Goal: Task Accomplishment & Management: Manage account settings

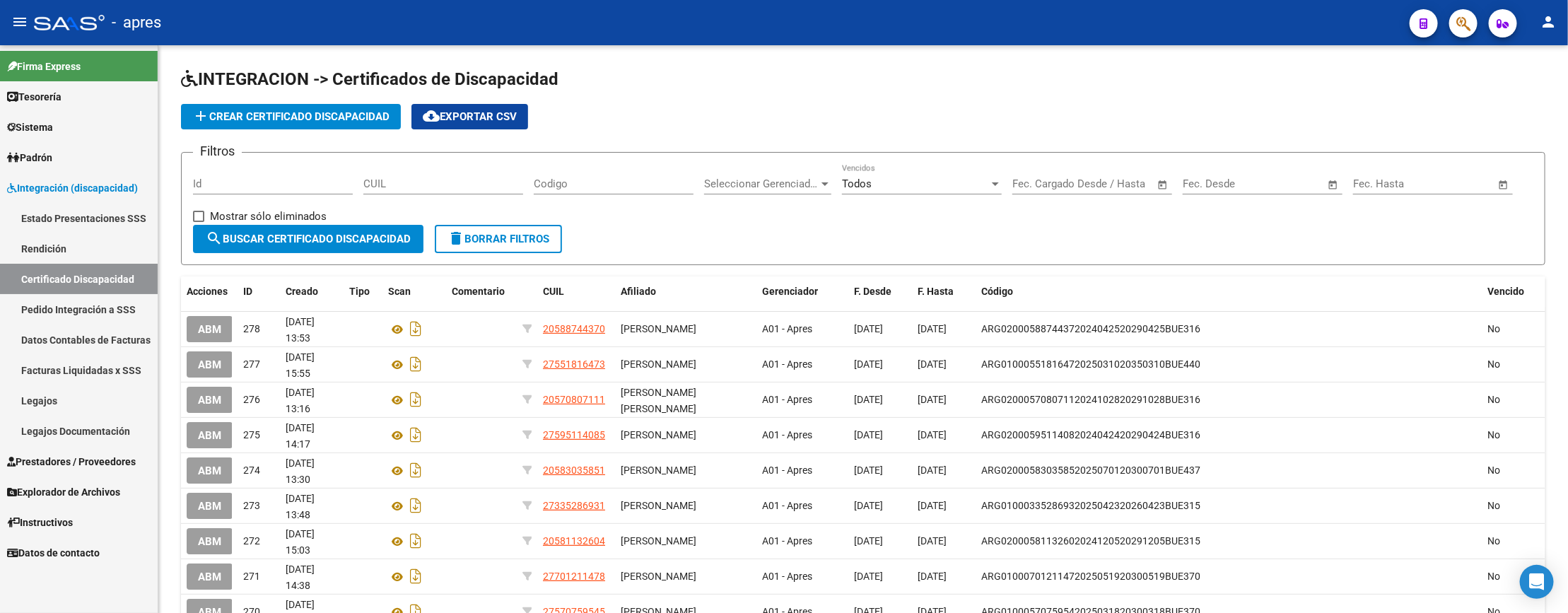
click at [51, 458] on span "Prestadores / Proveedores" at bounding box center [71, 461] width 129 height 15
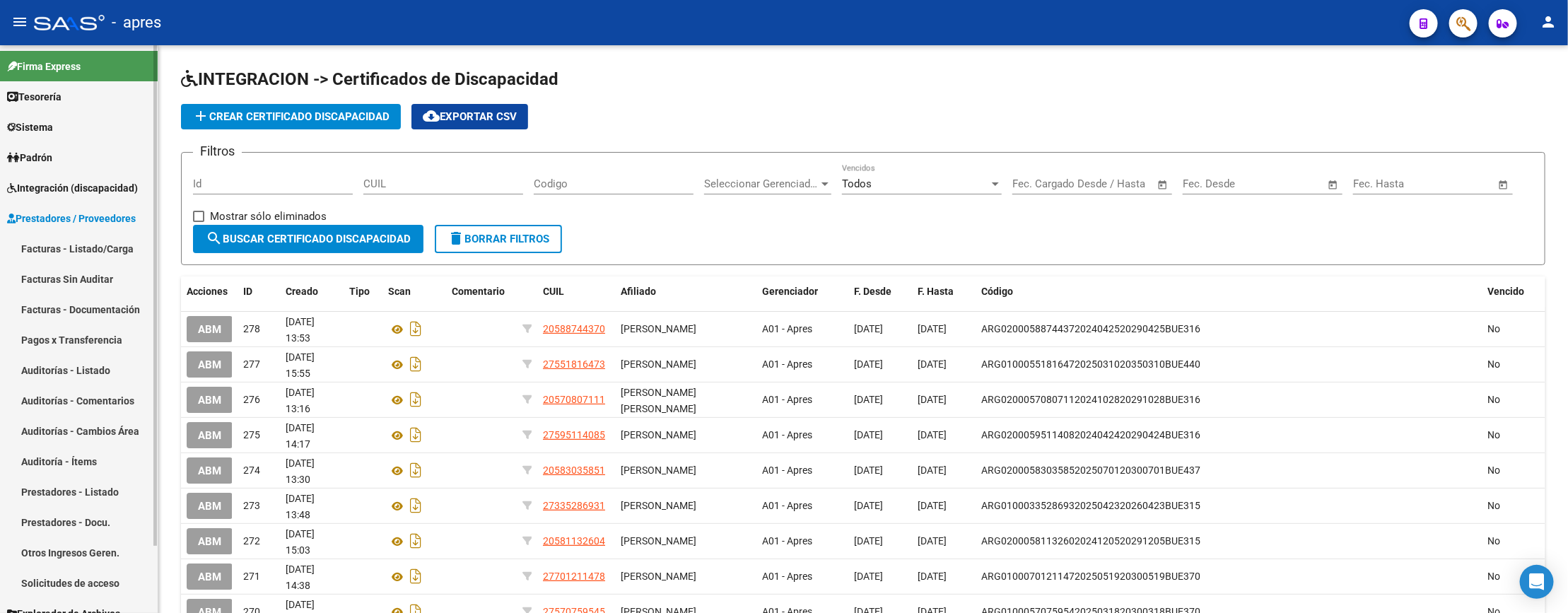
click at [88, 244] on link "Facturas - Listado/Carga" at bounding box center [79, 248] width 157 height 30
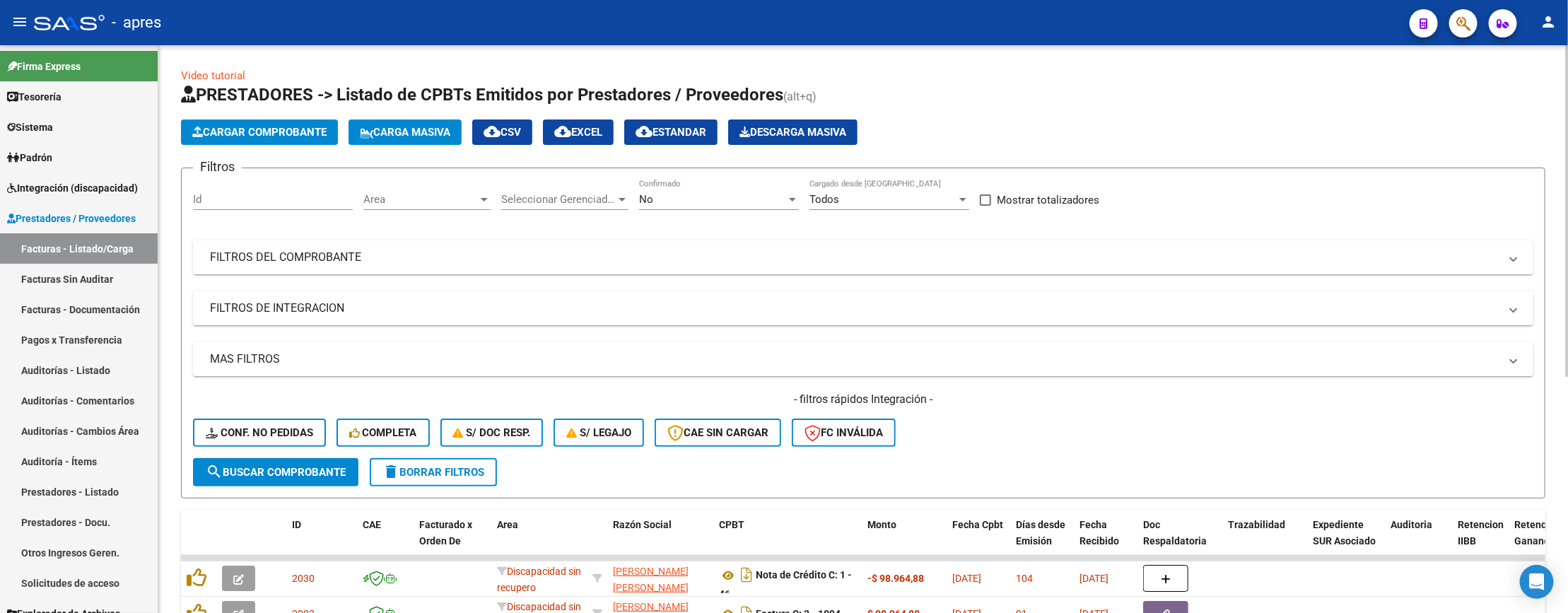
click at [640, 260] on mat-panel-title "FILTROS DEL COMPROBANTE" at bounding box center [855, 257] width 1289 height 15
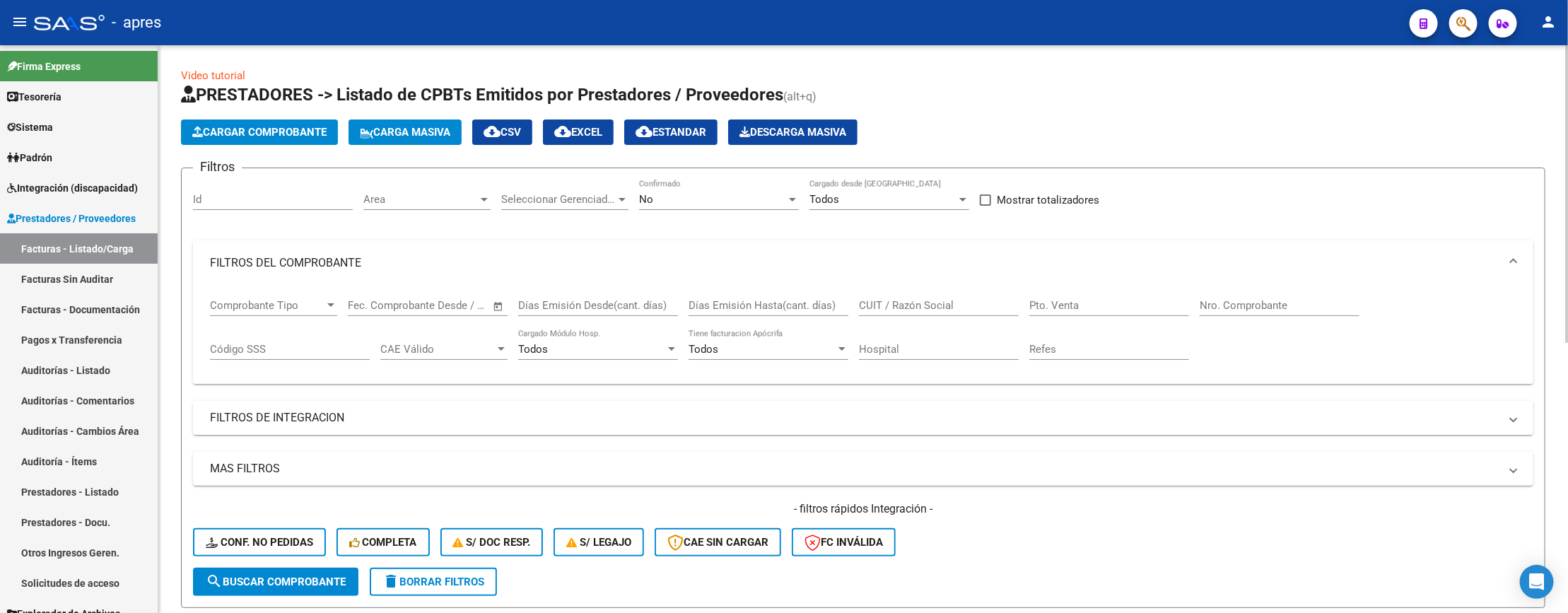
click at [457, 193] on span "Area" at bounding box center [420, 200] width 114 height 13
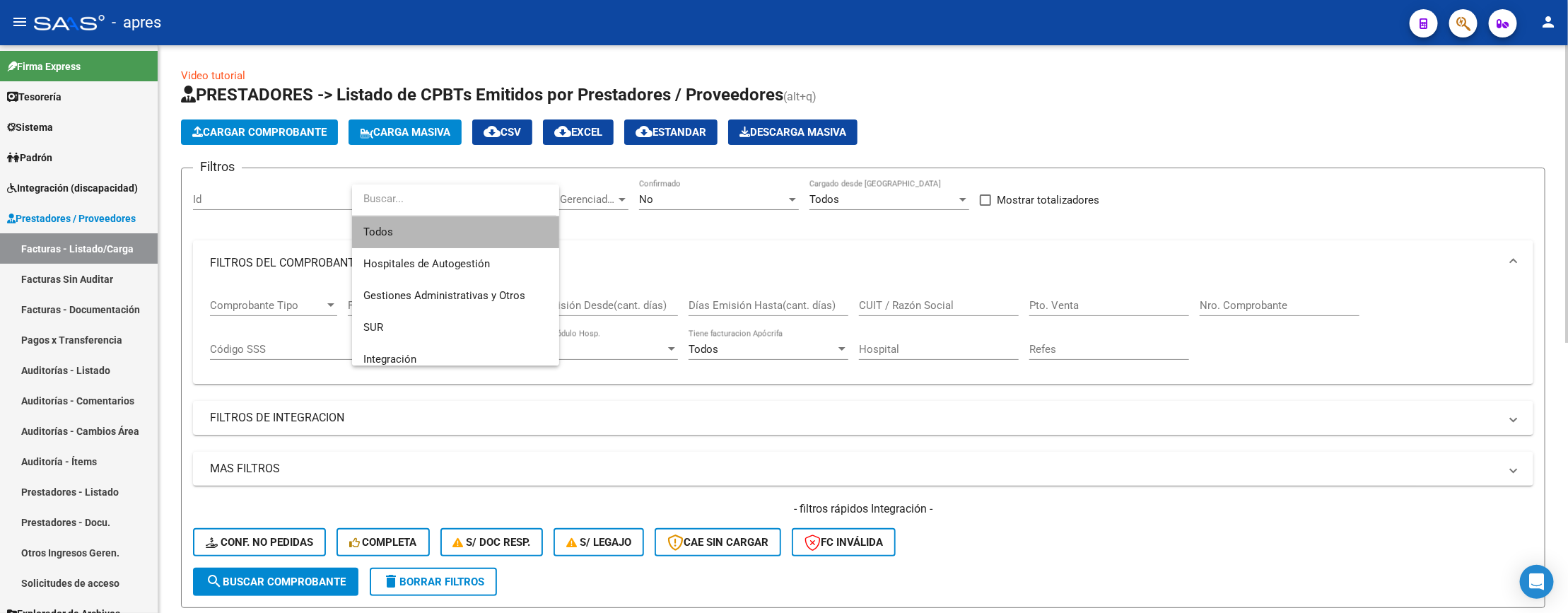
drag, startPoint x: 460, startPoint y: 222, endPoint x: 584, endPoint y: 200, distance: 125.9
click at [463, 222] on span "Todos" at bounding box center [455, 231] width 184 height 32
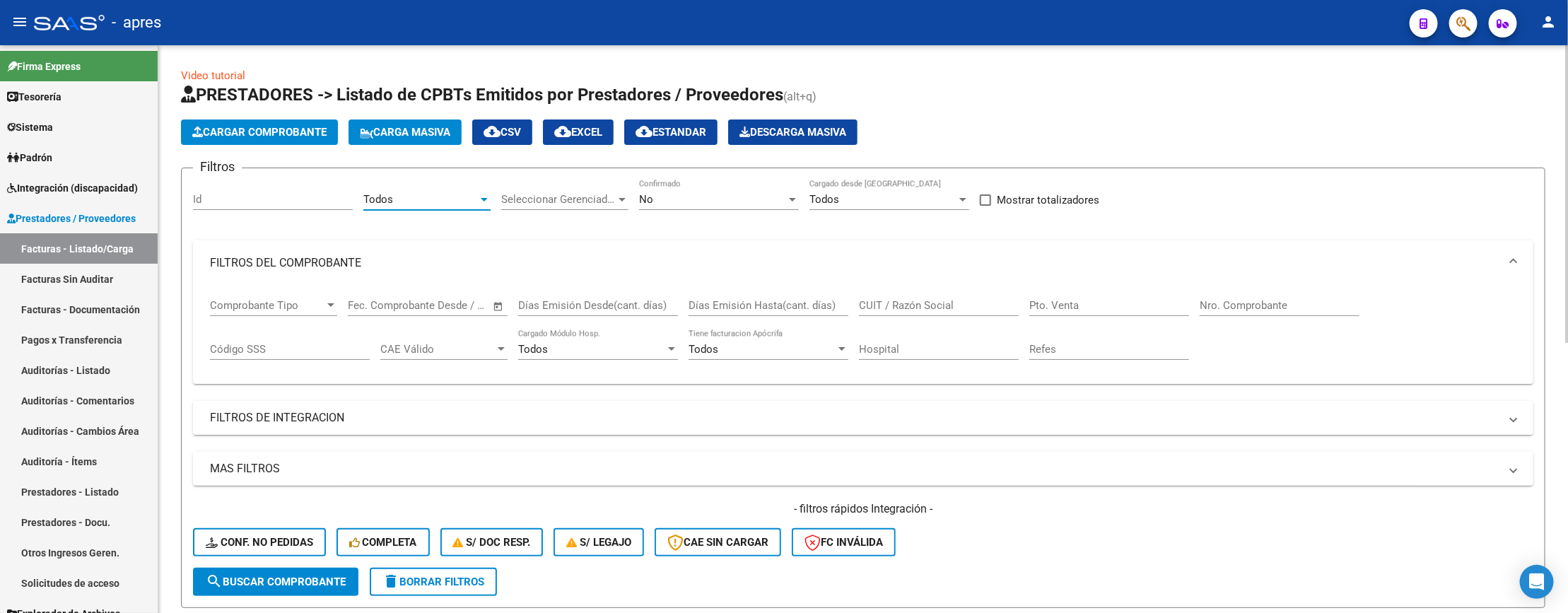
click at [586, 195] on span "Seleccionar Gerenciador" at bounding box center [558, 200] width 114 height 13
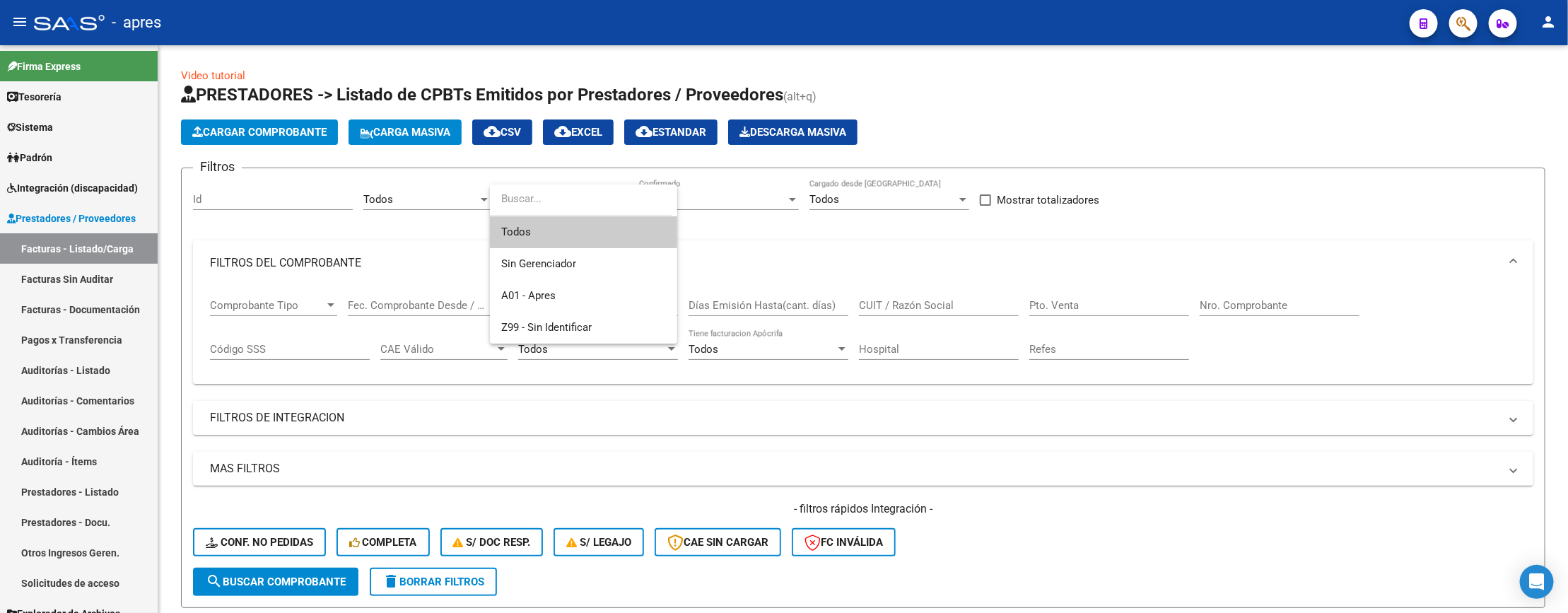
click at [586, 222] on span "Todos" at bounding box center [583, 231] width 165 height 32
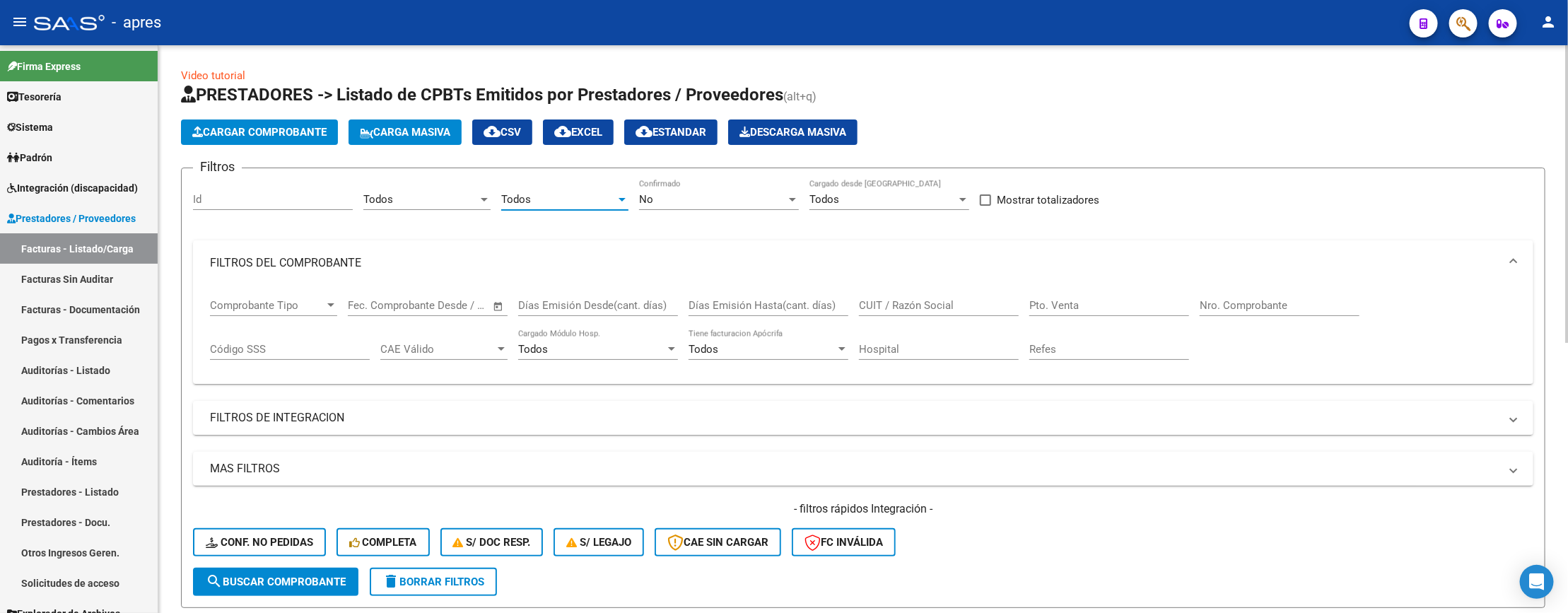
click at [657, 200] on div "No" at bounding box center [712, 200] width 147 height 13
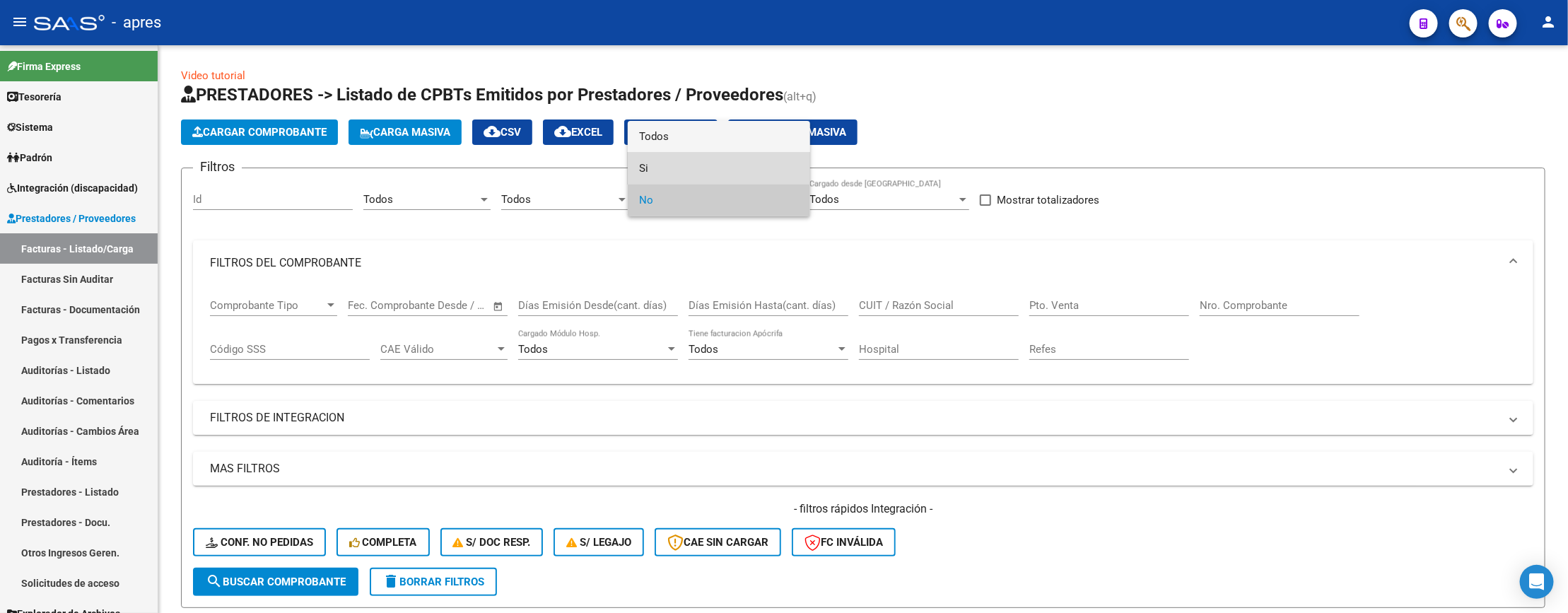
click at [669, 149] on div "Todos Si No" at bounding box center [718, 169] width 183 height 96
click at [670, 140] on span "Todos" at bounding box center [718, 136] width 160 height 32
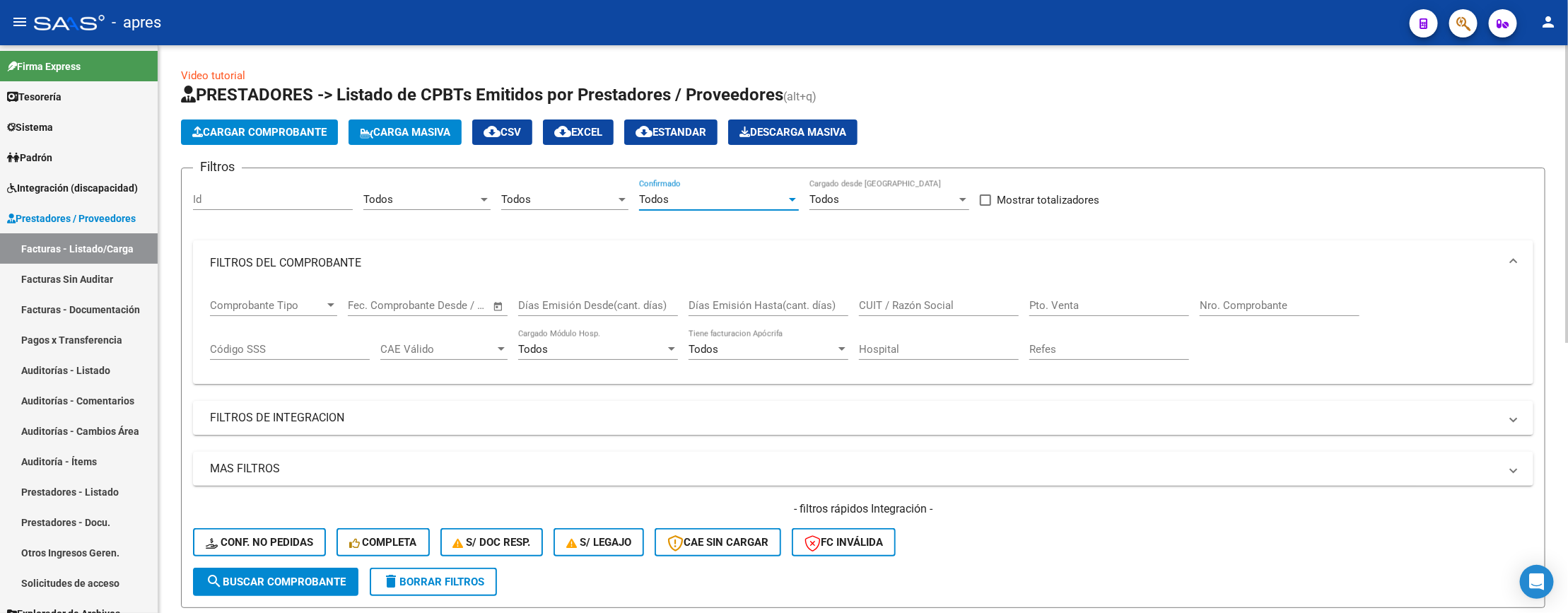
click at [940, 301] on input "CUIT / Razón Social" at bounding box center [938, 305] width 160 height 13
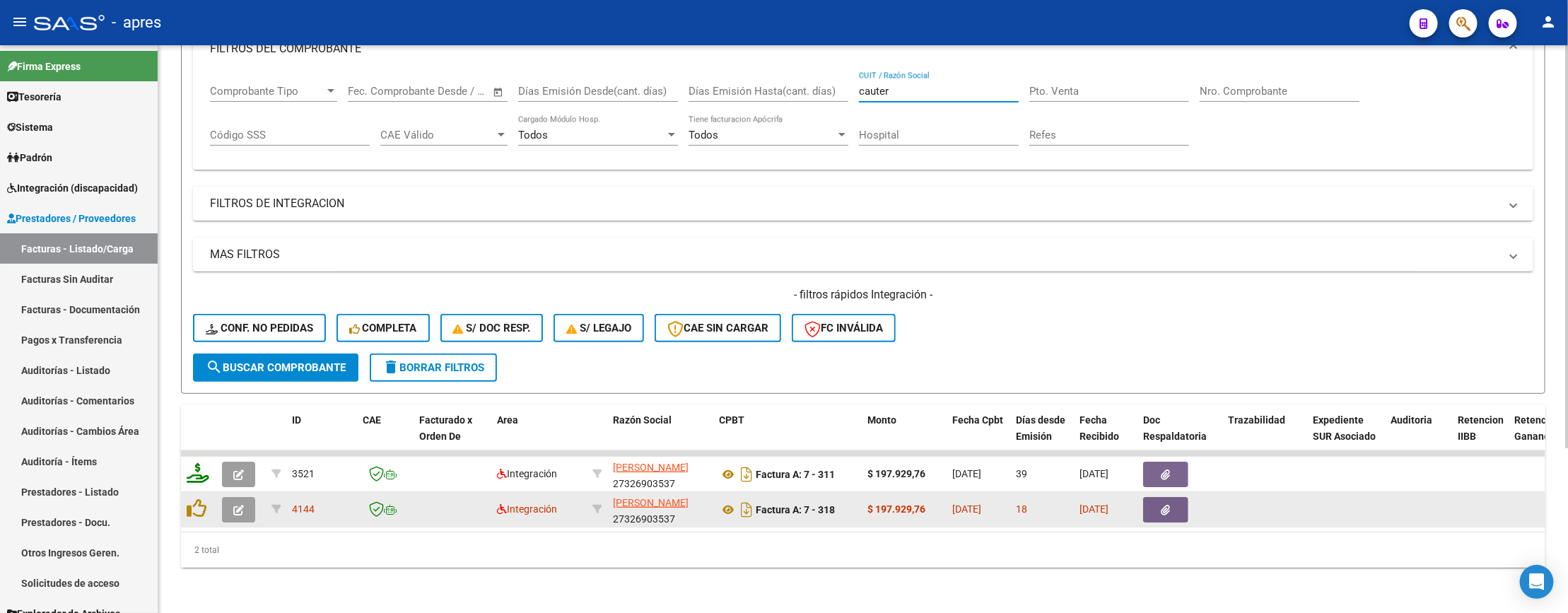
type input "cauter"
click at [233, 505] on icon "button" at bounding box center [238, 510] width 11 height 11
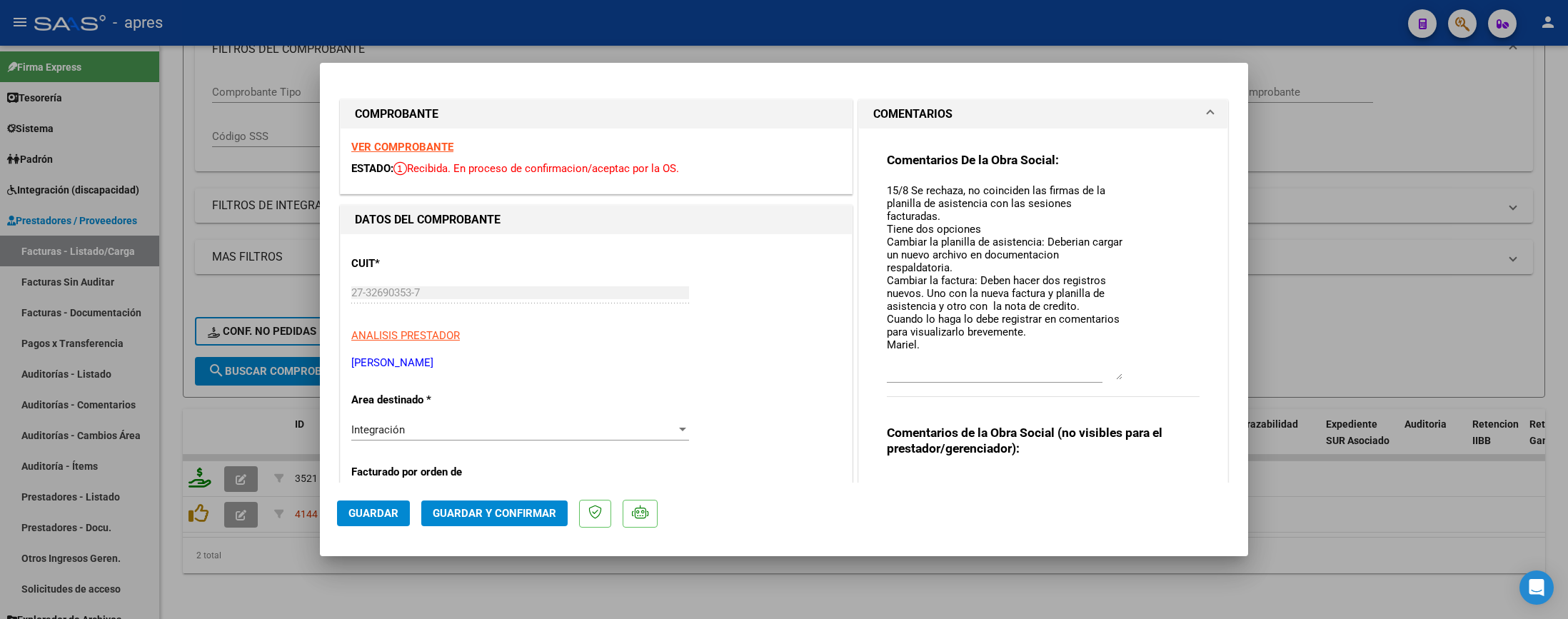
drag, startPoint x: 1100, startPoint y: 207, endPoint x: 1108, endPoint y: 375, distance: 168.2
click at [1108, 375] on textarea "15/8 Se rechaza, no coinciden las firmas de la planilla de asistencia con las s…" at bounding box center [1005, 281] width 235 height 197
drag, startPoint x: 882, startPoint y: 191, endPoint x: 928, endPoint y: 239, distance: 66.5
click at [938, 285] on textarea "15/8 Se rechaza, no coinciden las firmas de la planilla de asistencia con las s…" at bounding box center [1005, 281] width 235 height 197
click at [917, 207] on textarea "15/8 Se rechaza, no coinciden las firmas de la planilla de asistencia con las s…" at bounding box center [1005, 281] width 235 height 197
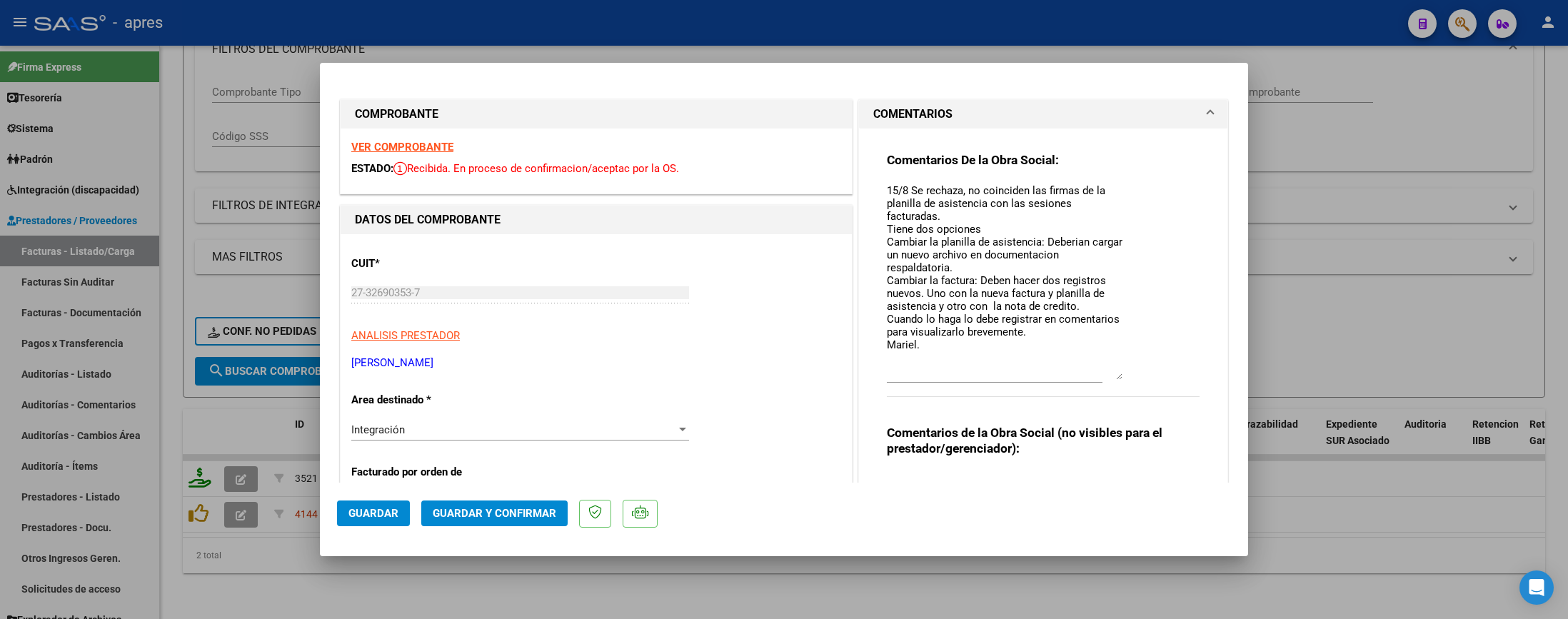
drag, startPoint x: 872, startPoint y: 185, endPoint x: 907, endPoint y: 216, distance: 46.8
click at [907, 216] on div "Comentarios De la Obra Social: 15/8 Se rechaza, no coinciden las firmas de la p…" at bounding box center [1044, 386] width 335 height 515
click at [877, 189] on div "Comentarios De la Obra Social: 15/8 Se rechaza, no coinciden las firmas de la p…" at bounding box center [1044, 386] width 335 height 515
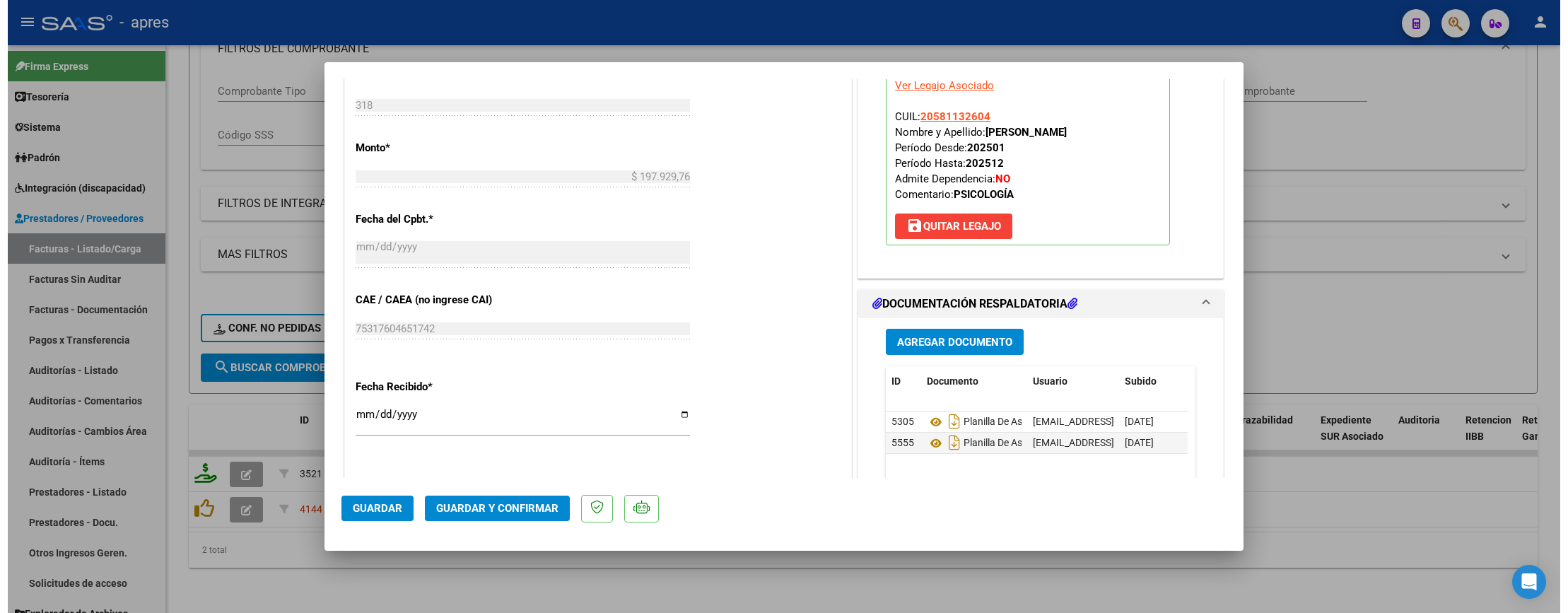
scroll to position [637, 0]
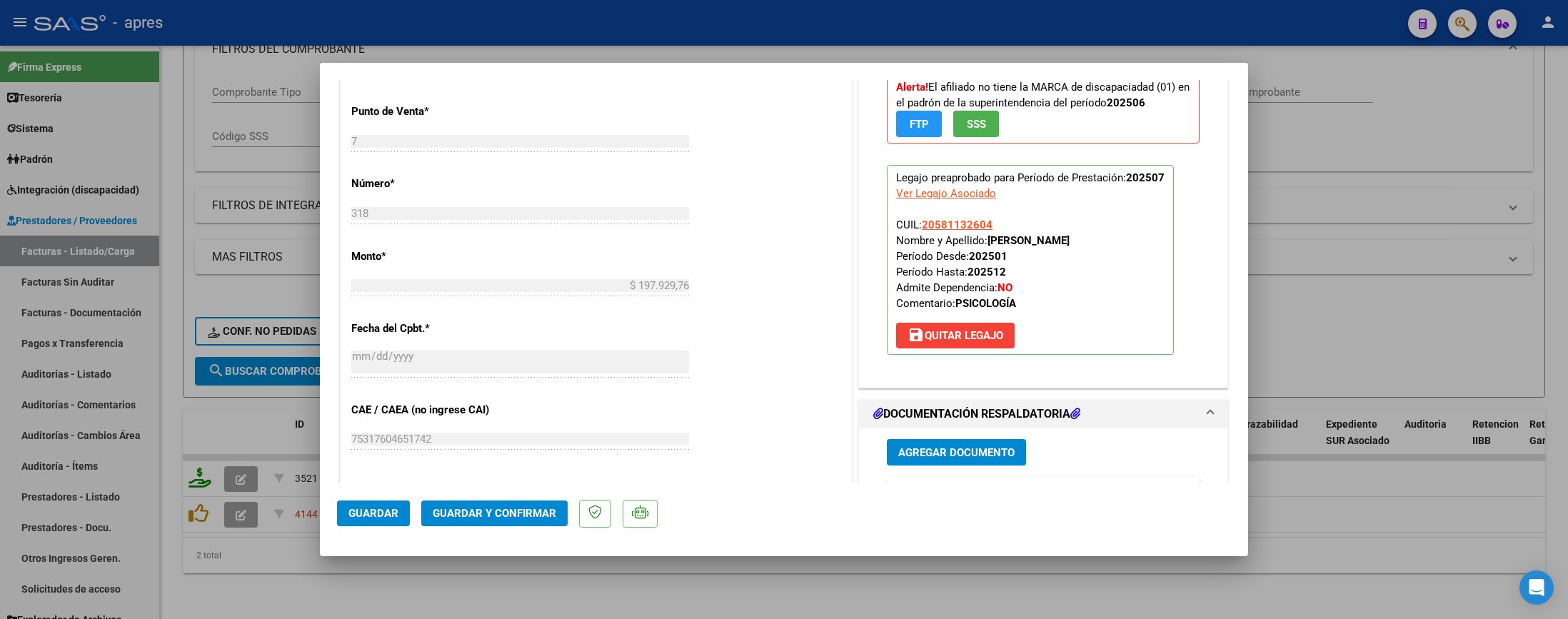
click at [351, 584] on div at bounding box center [784, 309] width 1568 height 619
type input "$ 0,00"
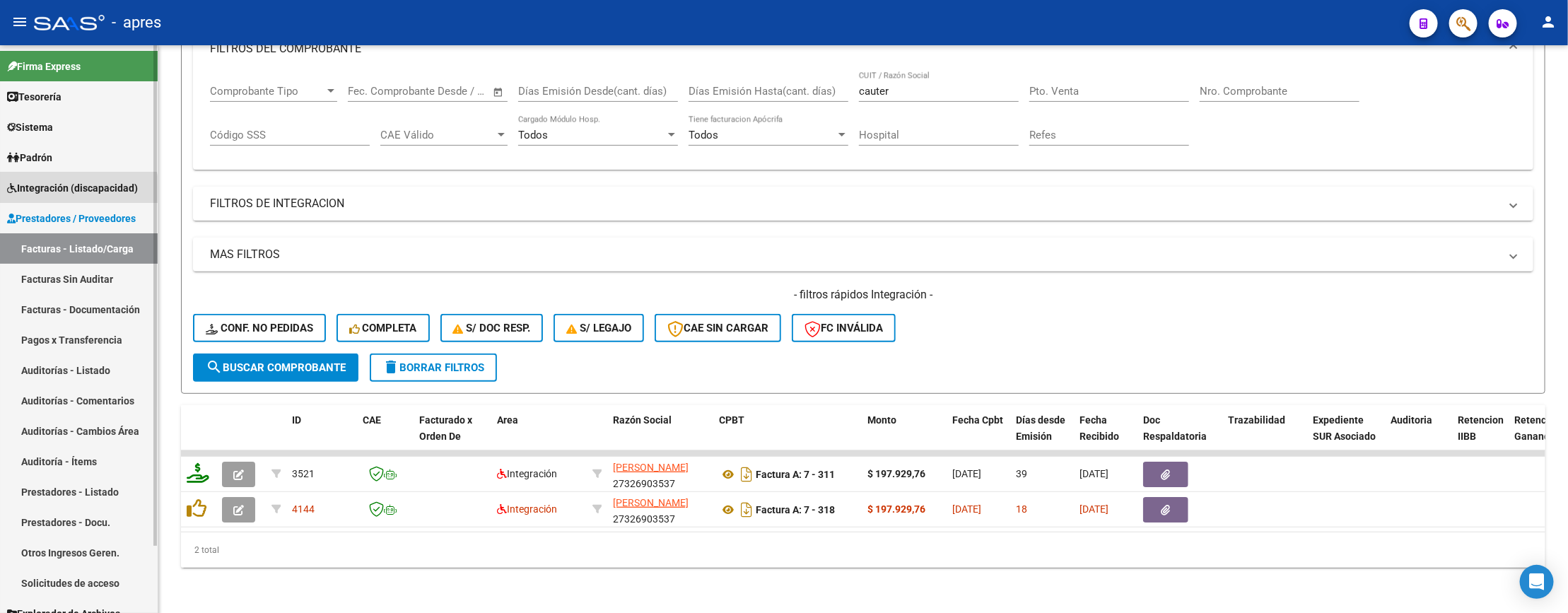
click at [73, 191] on span "Integración (discapacidad)" at bounding box center [72, 188] width 131 height 15
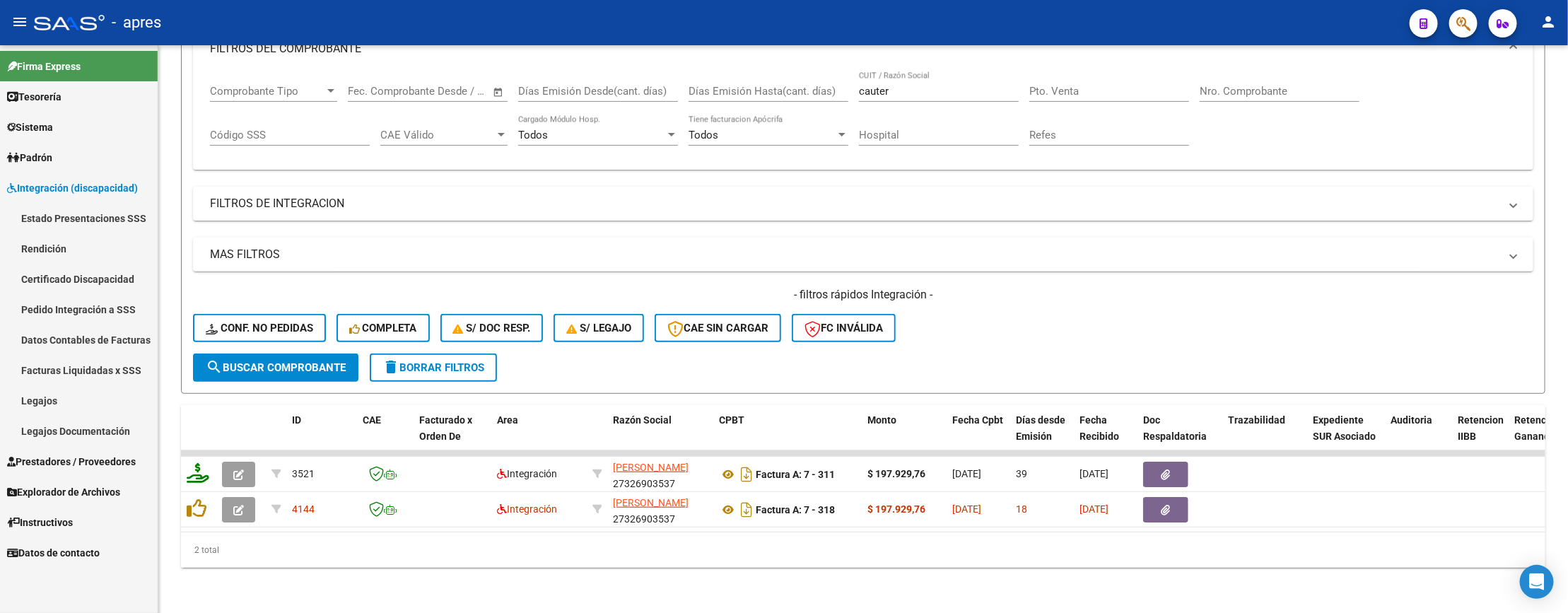
click at [89, 460] on span "Prestadores / Proveedores" at bounding box center [71, 461] width 129 height 15
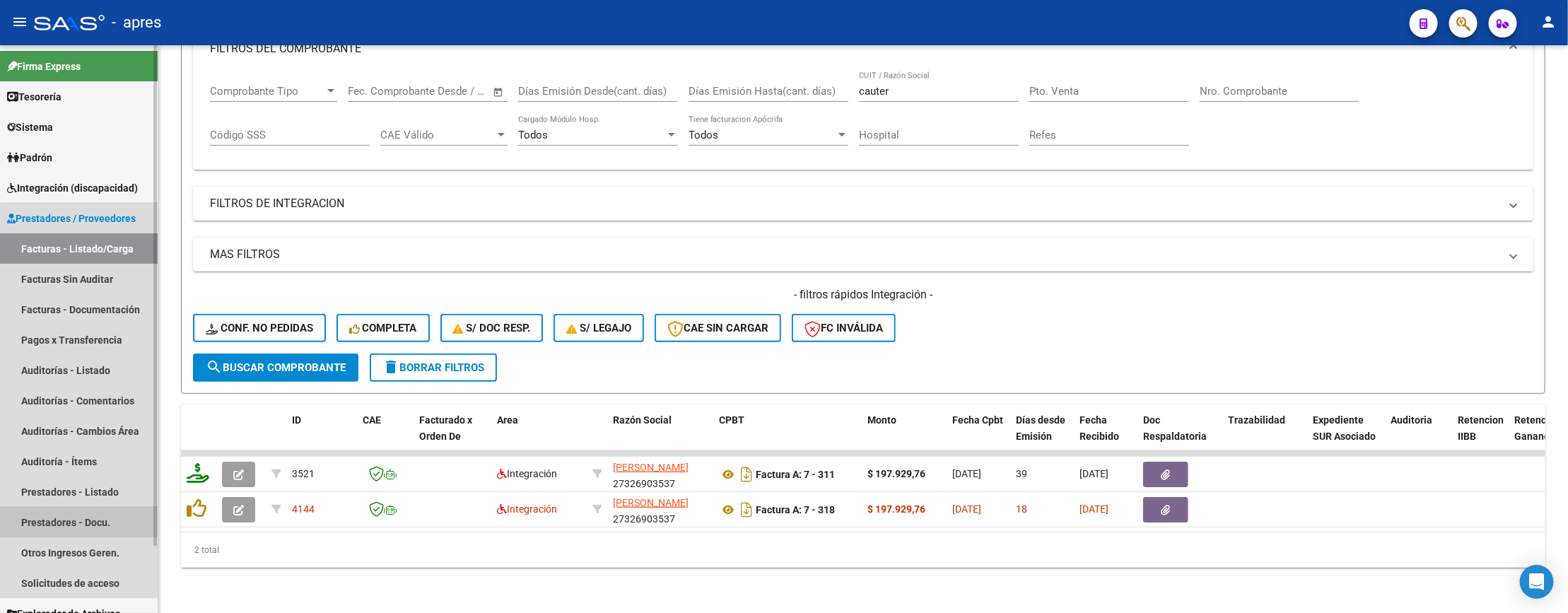
click at [83, 520] on link "Prestadores - Docu." at bounding box center [79, 521] width 157 height 30
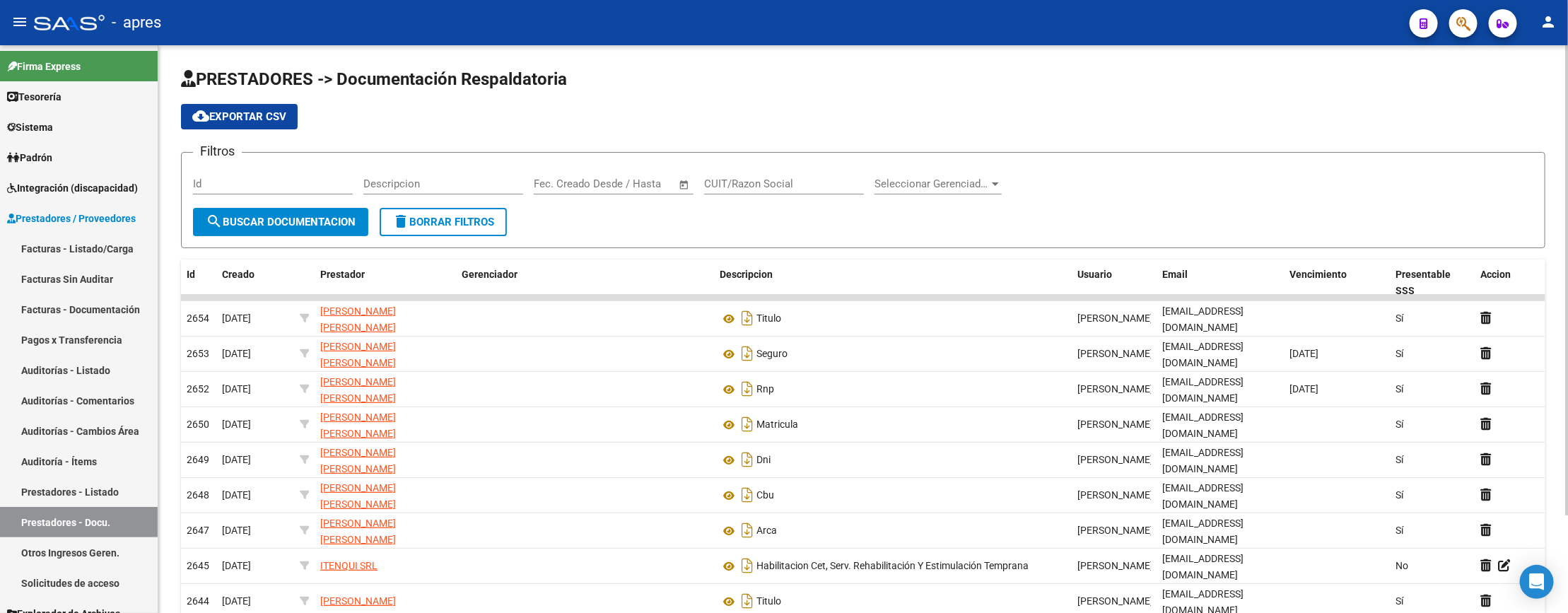
click at [281, 195] on div "Id" at bounding box center [273, 186] width 160 height 44
click at [281, 194] on div "Id" at bounding box center [273, 179] width 160 height 30
click at [289, 179] on input "Id" at bounding box center [273, 184] width 160 height 13
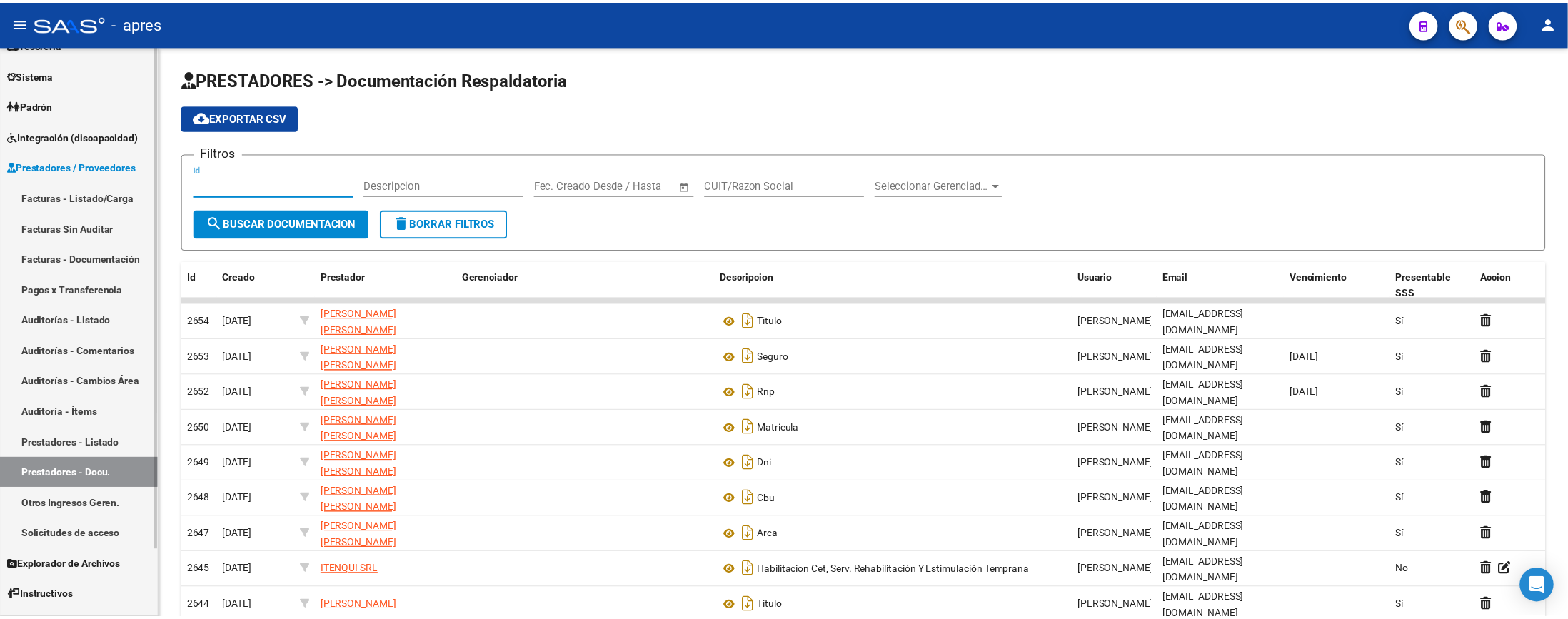
scroll to position [77, 0]
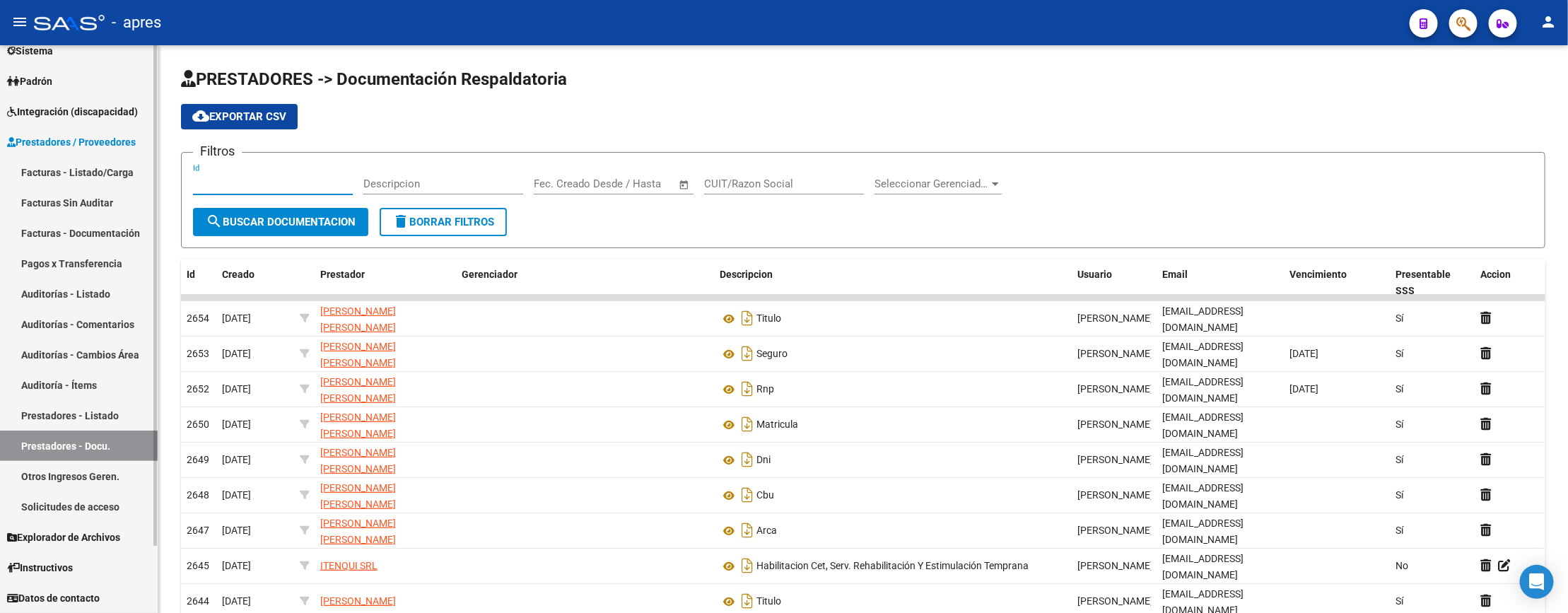
click at [98, 416] on link "Prestadores - Listado" at bounding box center [79, 415] width 157 height 30
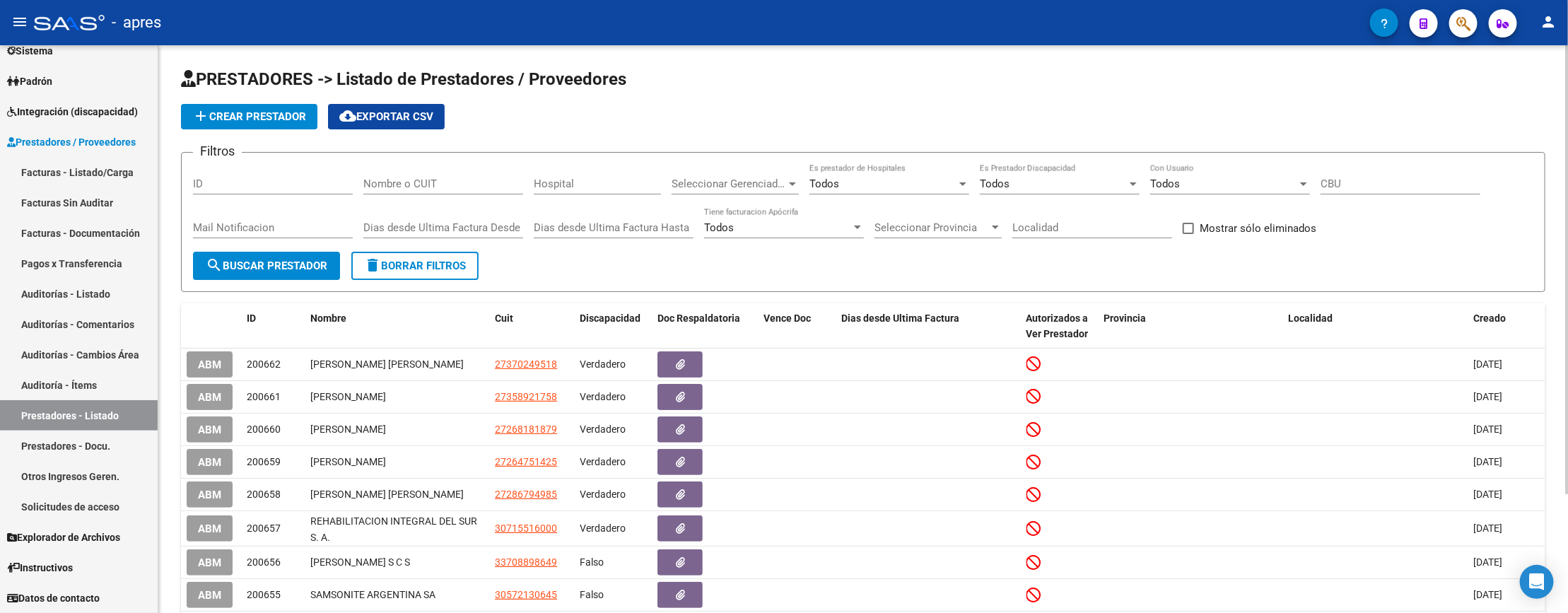
click at [385, 183] on input "Nombre o CUIT" at bounding box center [443, 184] width 160 height 13
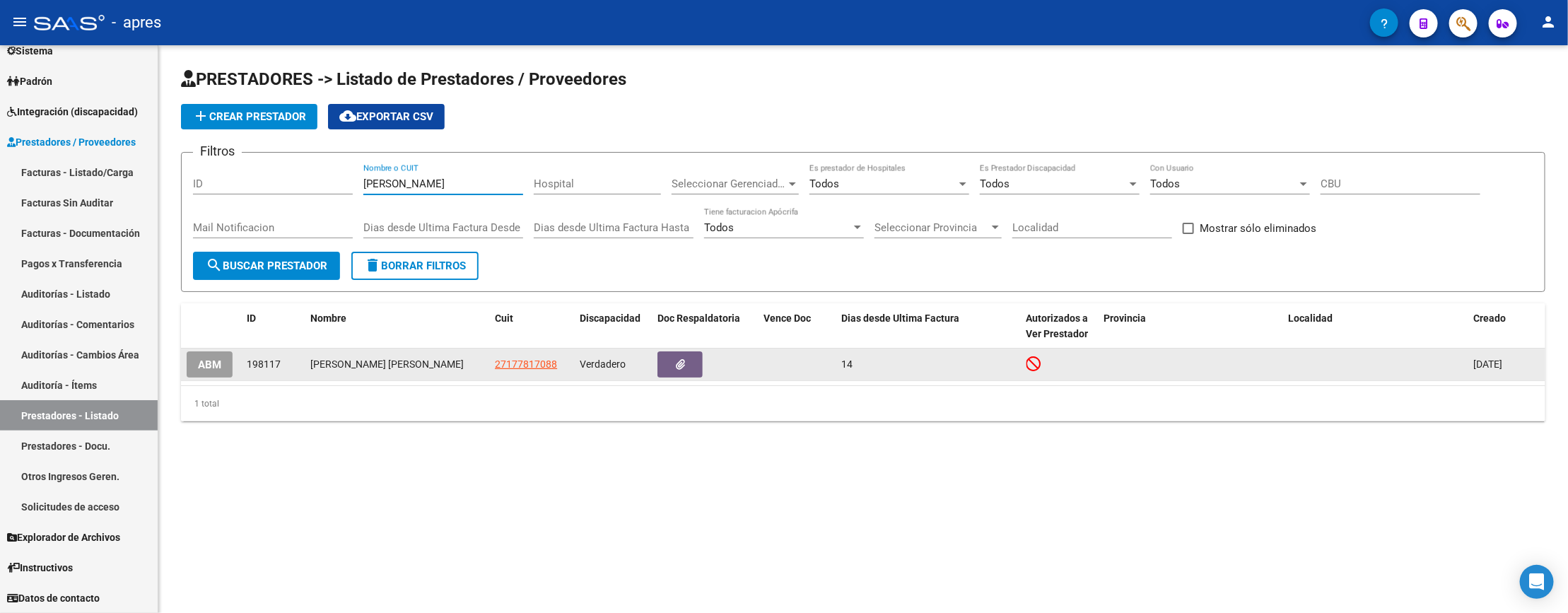
type input "[PERSON_NAME]"
click at [216, 363] on span "ABM" at bounding box center [209, 365] width 24 height 13
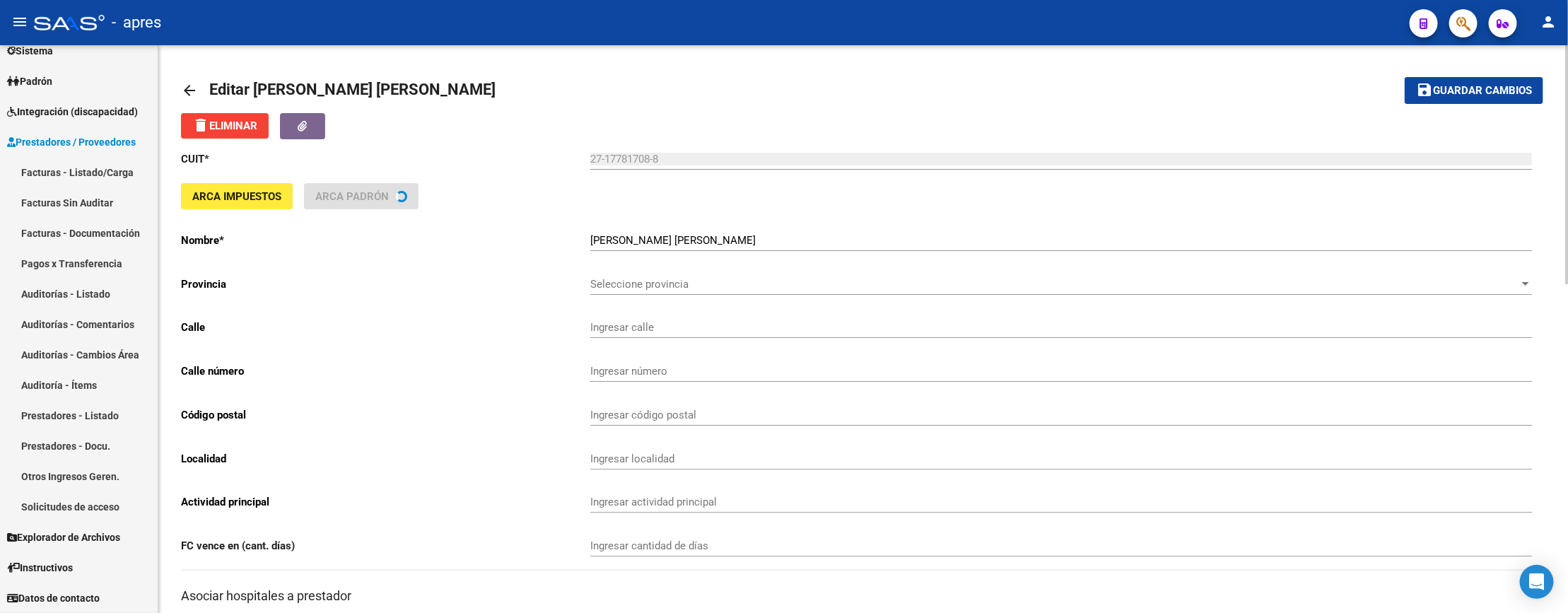
type input "[PERSON_NAME]"
type input "3755"
type input "1879"
type input "QUILMES OESTE"
type input "863200"
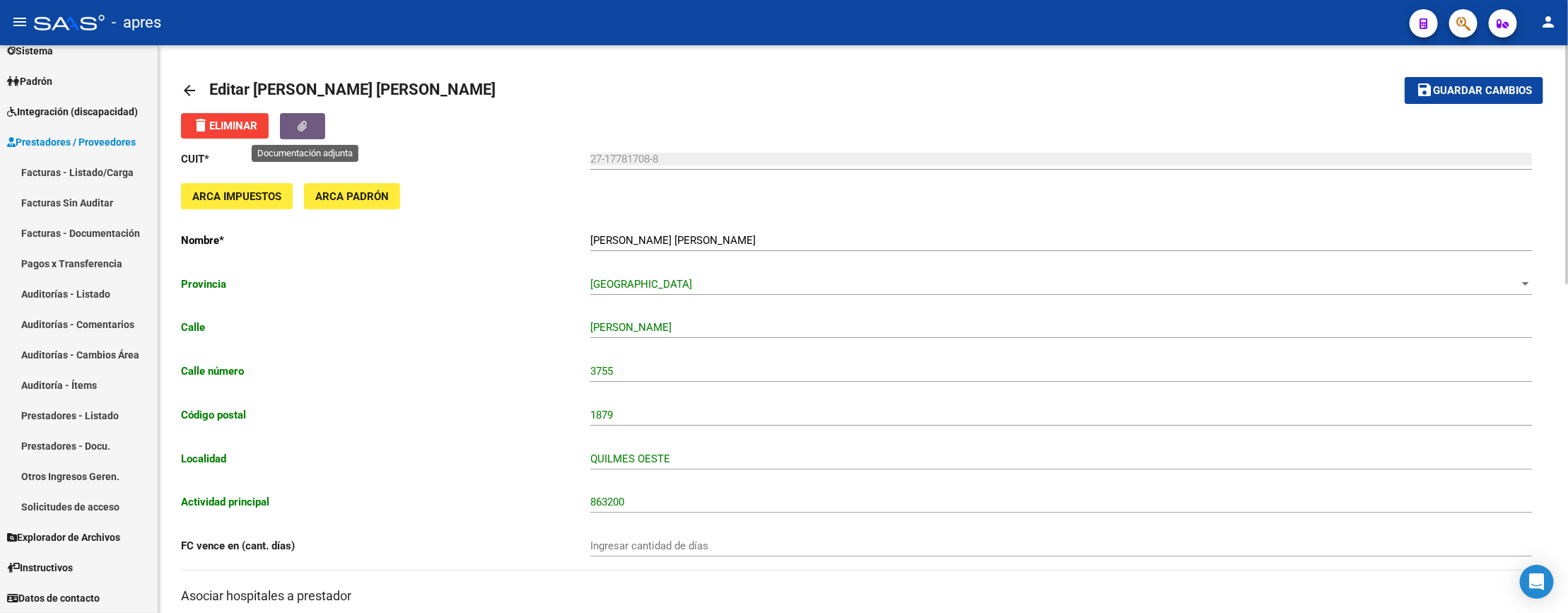
click at [308, 122] on icon "button" at bounding box center [303, 126] width 9 height 11
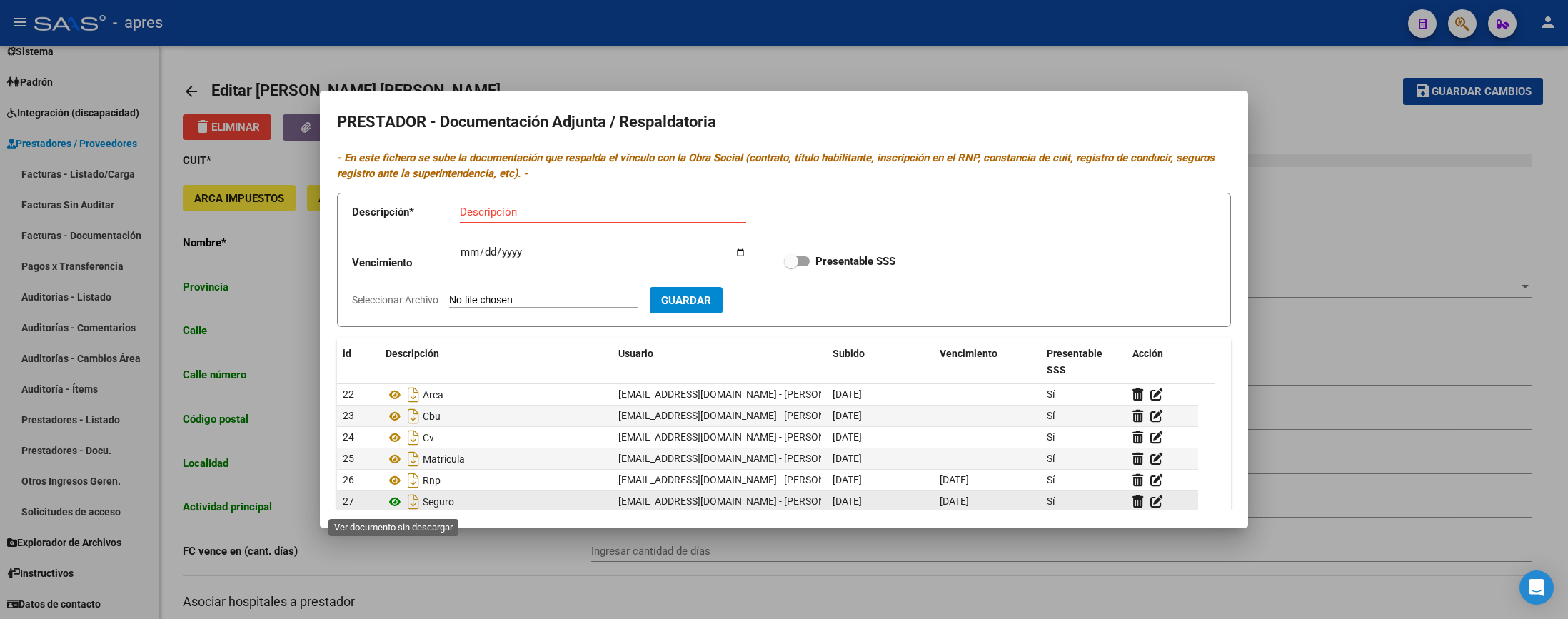
click at [393, 500] on icon at bounding box center [394, 502] width 19 height 17
click at [1140, 502] on icon at bounding box center [1137, 502] width 11 height 14
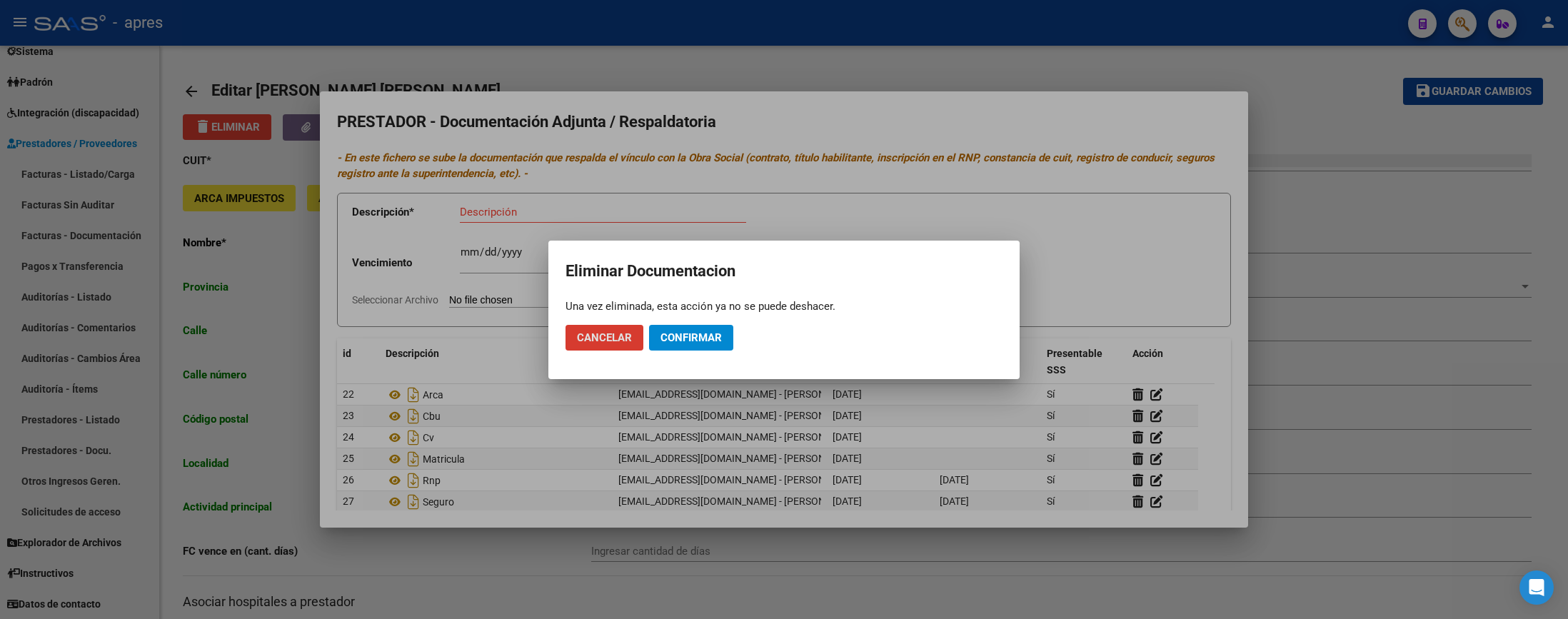
click at [697, 335] on span "Confirmar" at bounding box center [691, 338] width 62 height 13
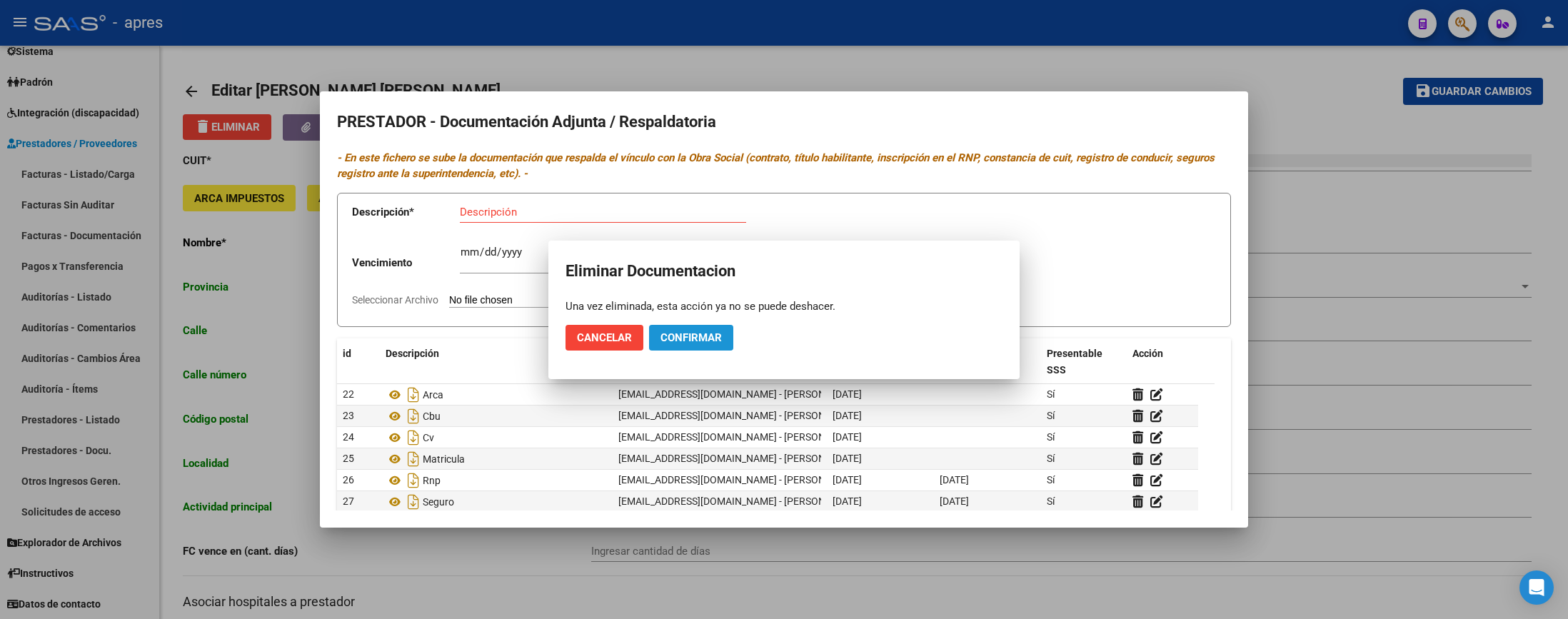
scroll to position [2, 0]
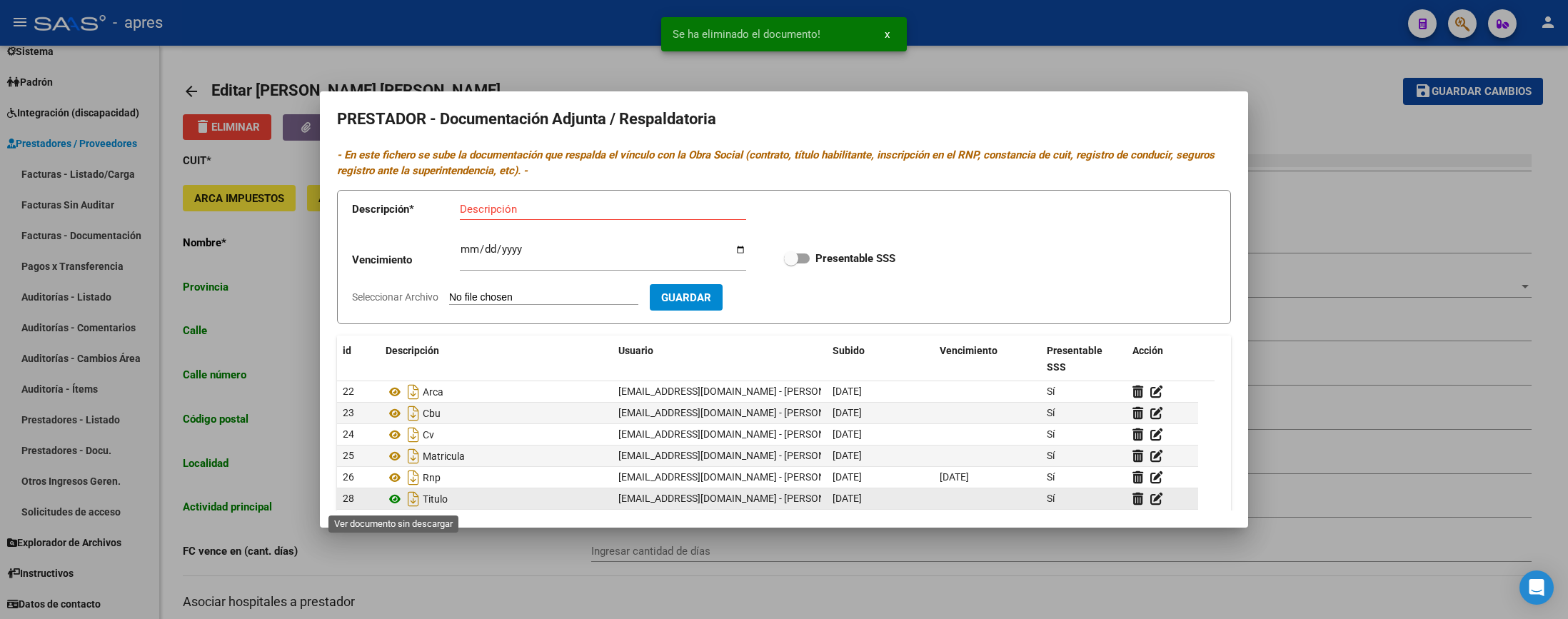
click at [394, 499] on icon at bounding box center [394, 498] width 19 height 17
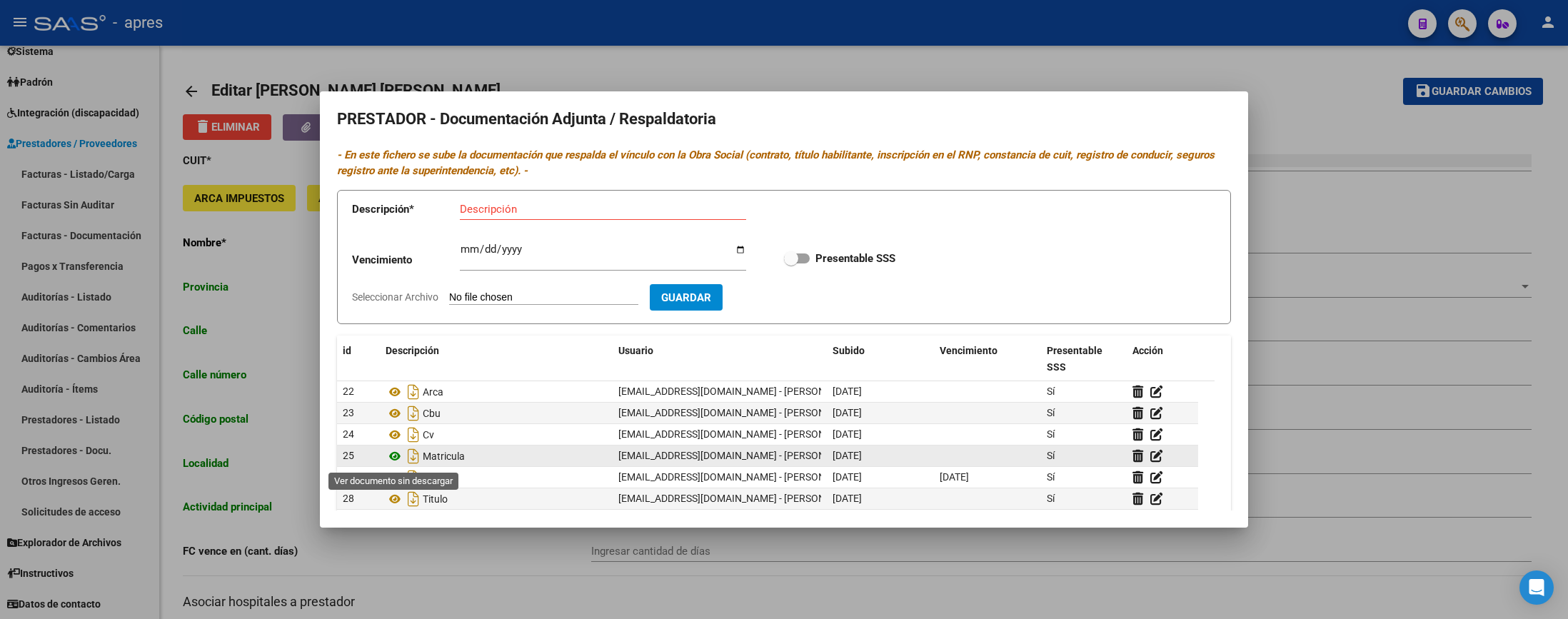
click at [394, 457] on icon at bounding box center [394, 456] width 19 height 17
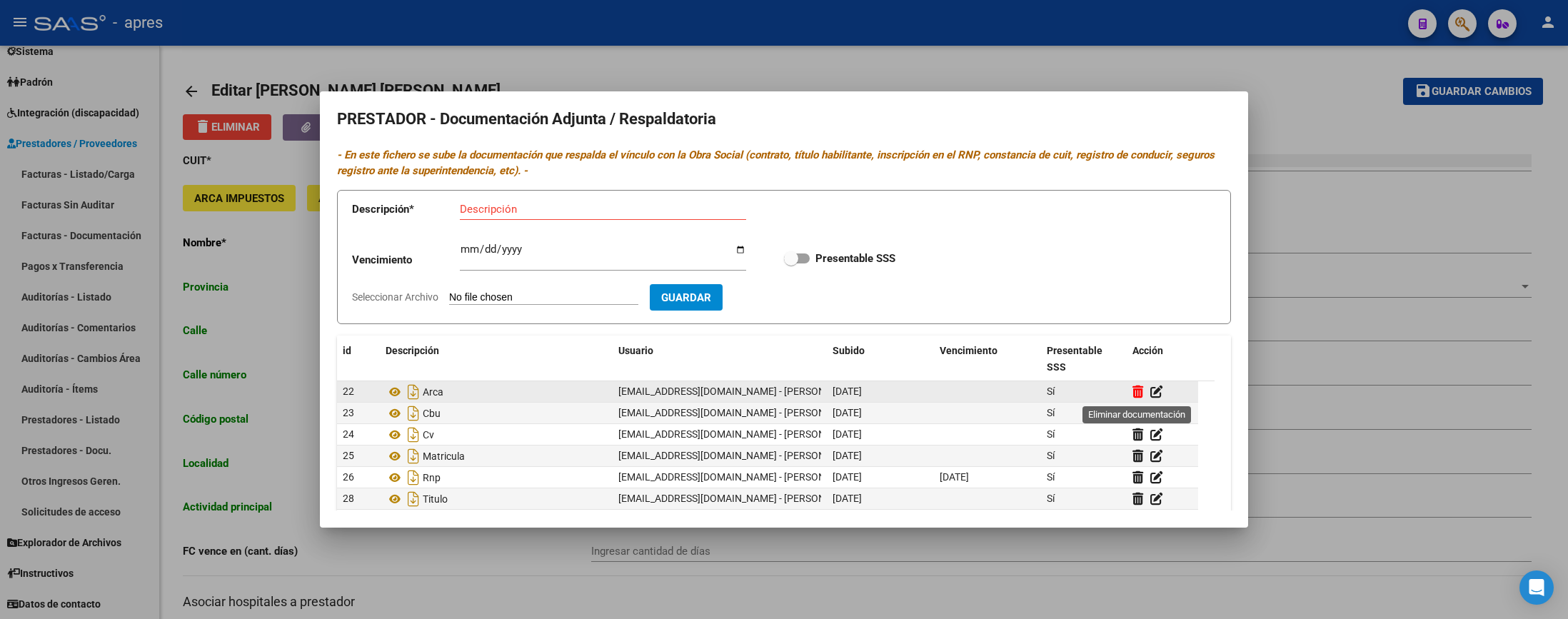
click at [1136, 394] on icon at bounding box center [1137, 391] width 11 height 14
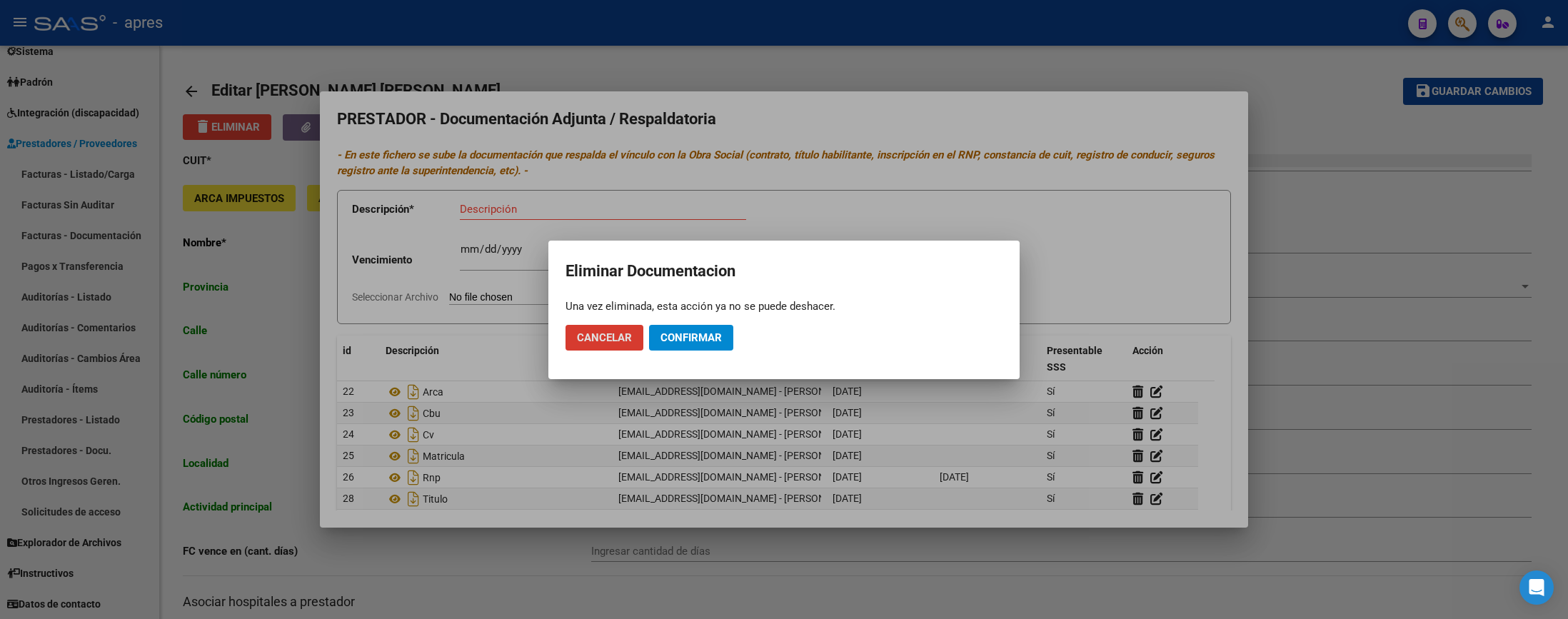
click at [699, 339] on span "Confirmar" at bounding box center [691, 338] width 62 height 13
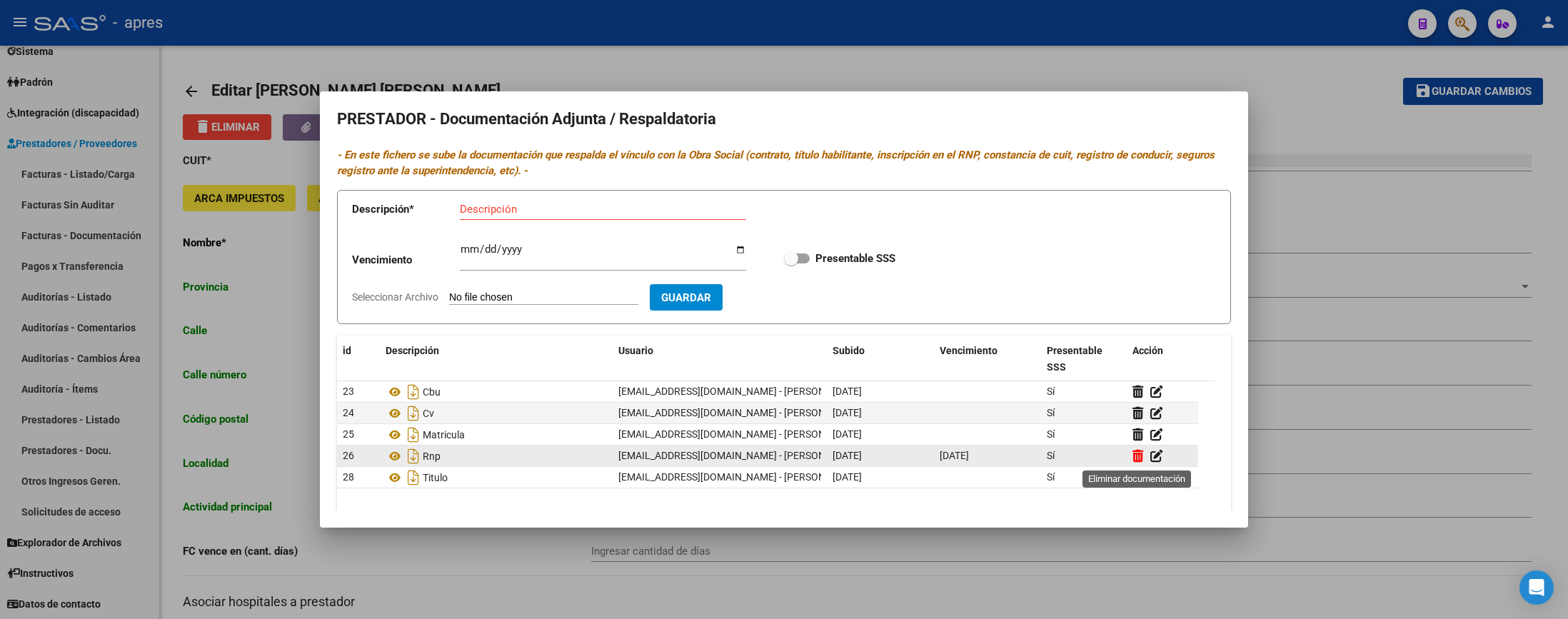
click at [1134, 457] on icon at bounding box center [1137, 456] width 11 height 14
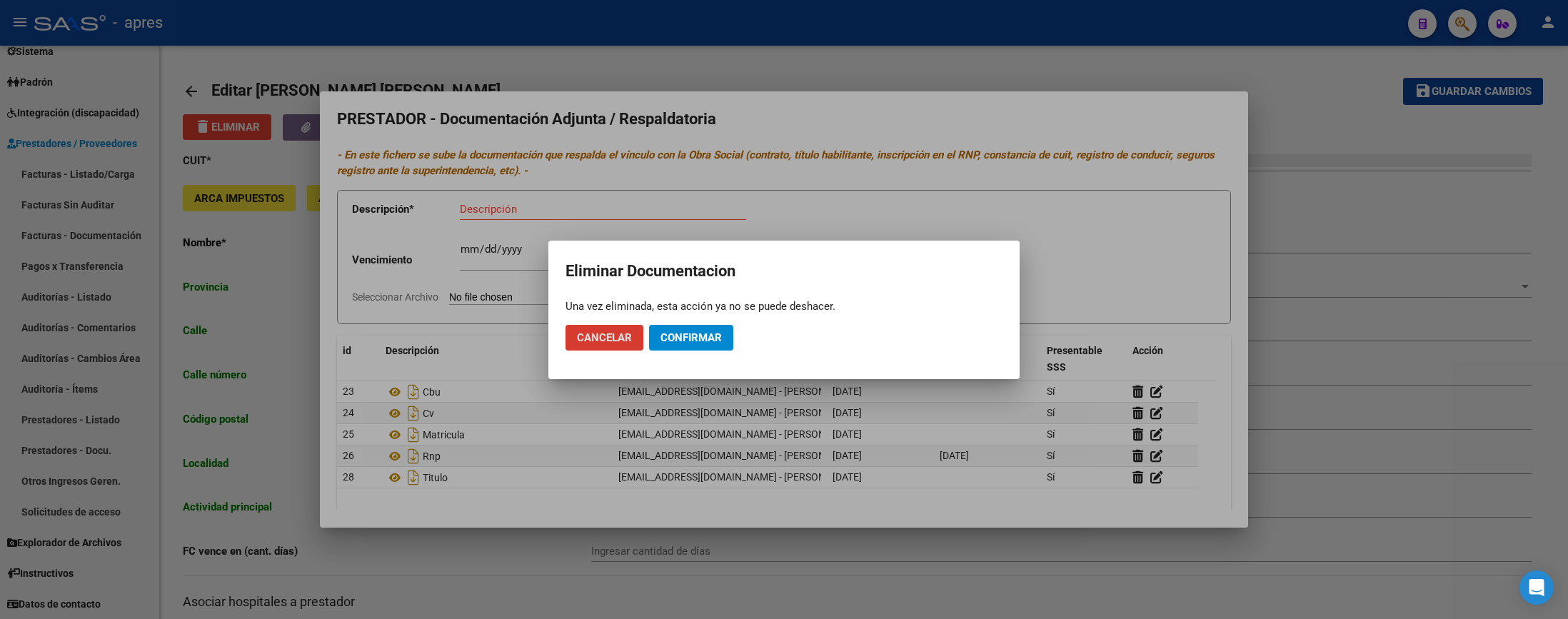
click at [609, 339] on span "Cancelar" at bounding box center [604, 338] width 55 height 13
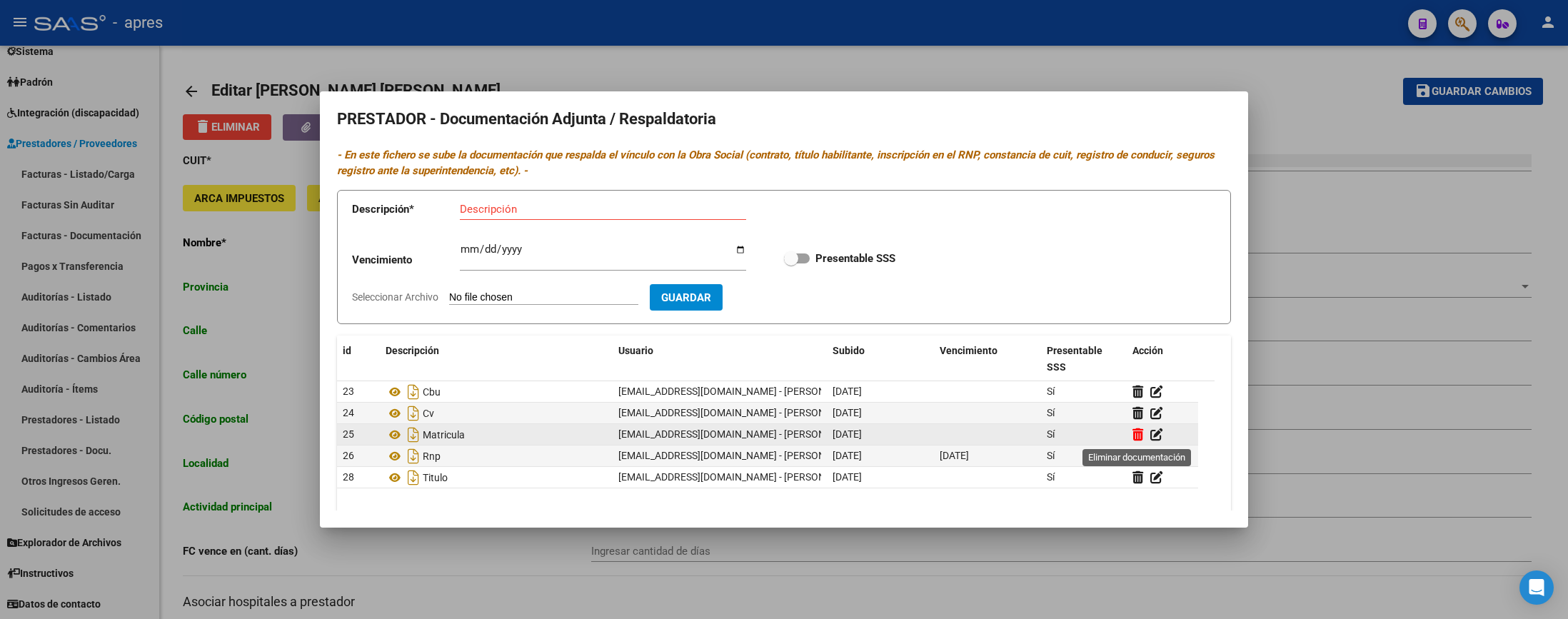
click at [1136, 433] on icon at bounding box center [1137, 435] width 11 height 14
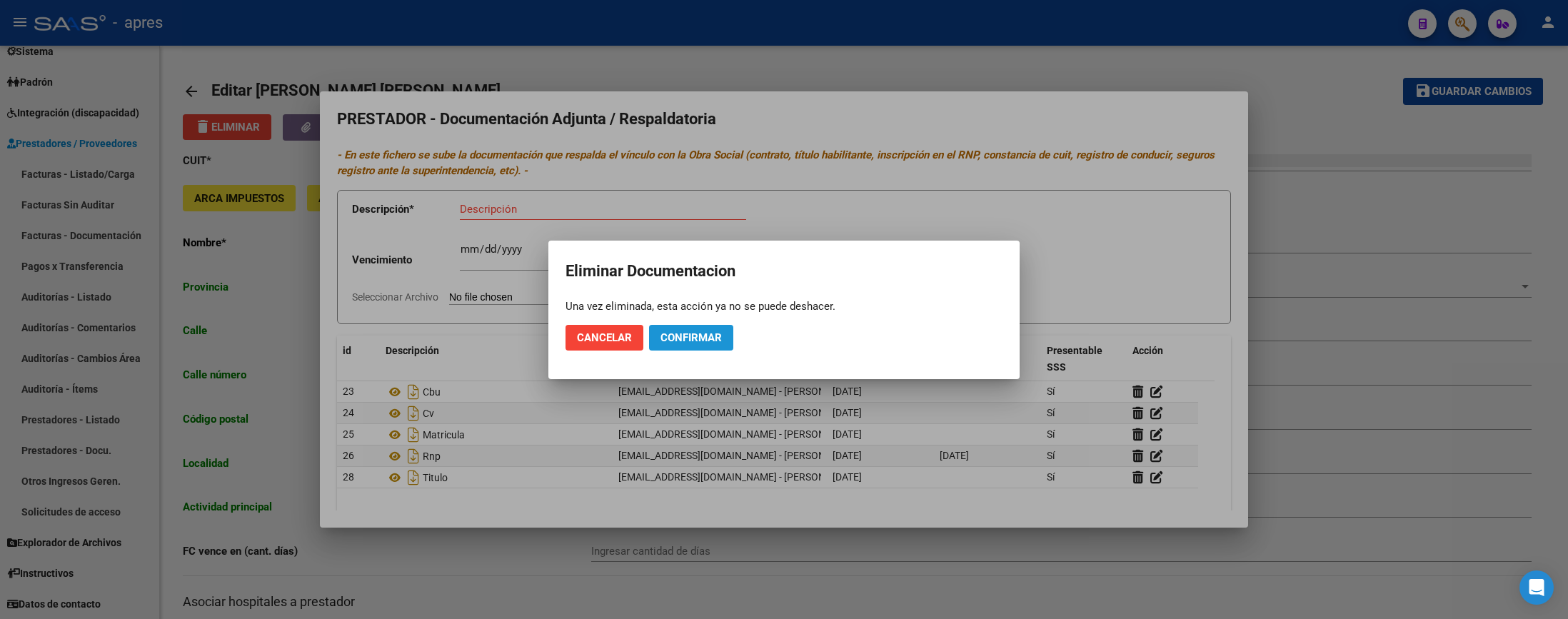
click at [707, 331] on span "Confirmar" at bounding box center [691, 338] width 62 height 13
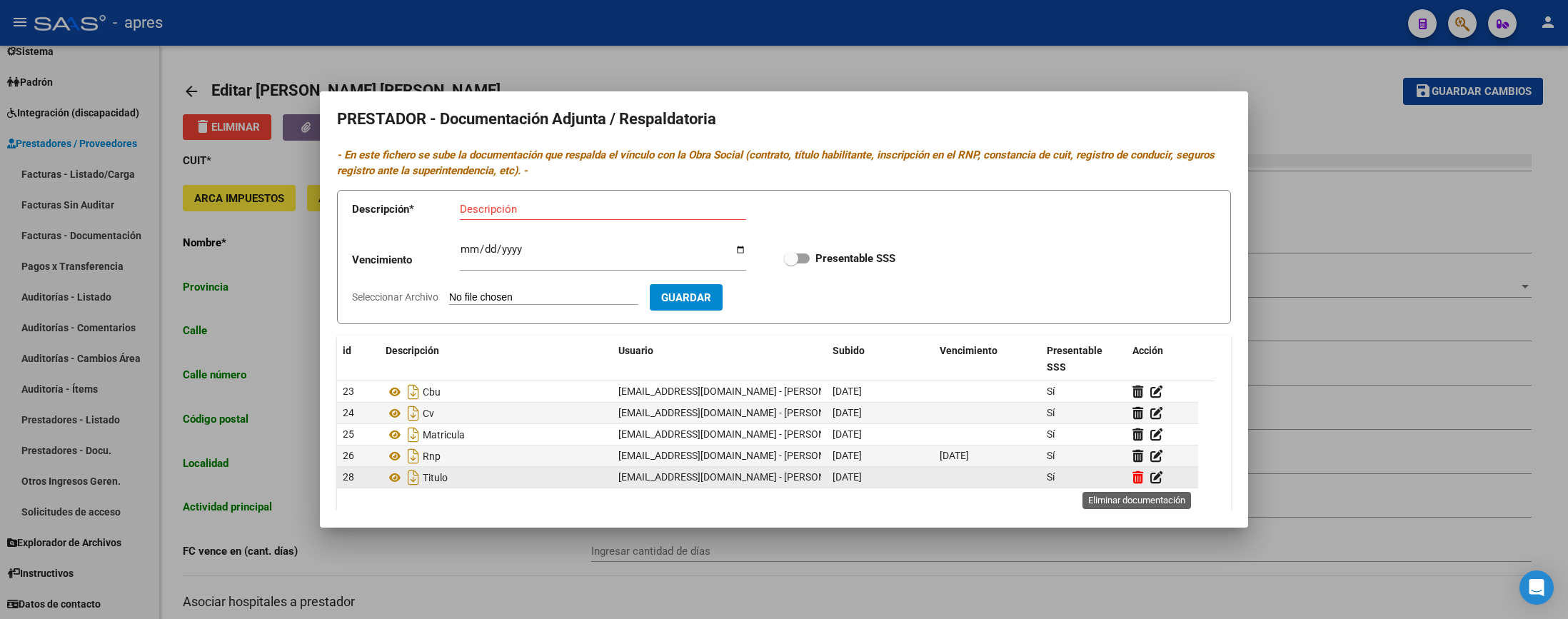
click at [1136, 480] on icon at bounding box center [1137, 477] width 11 height 14
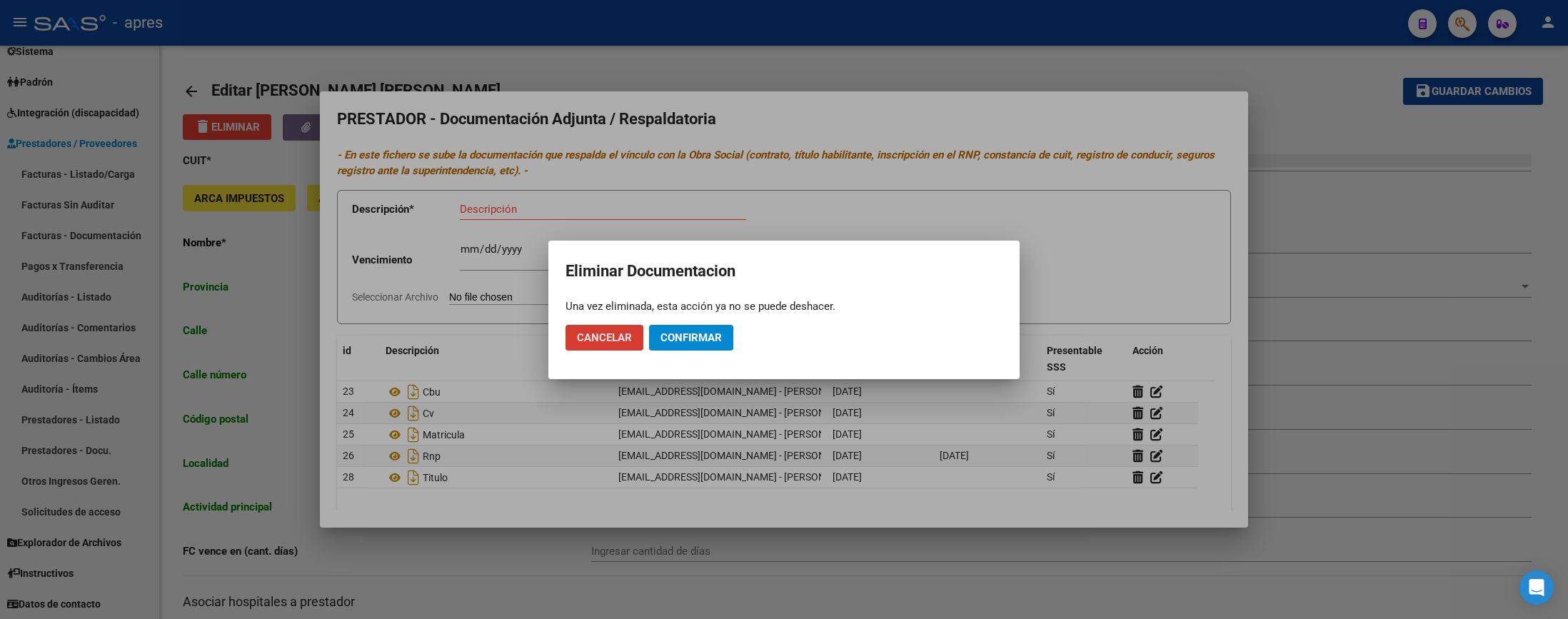
click at [707, 339] on span "Confirmar" at bounding box center [691, 338] width 62 height 13
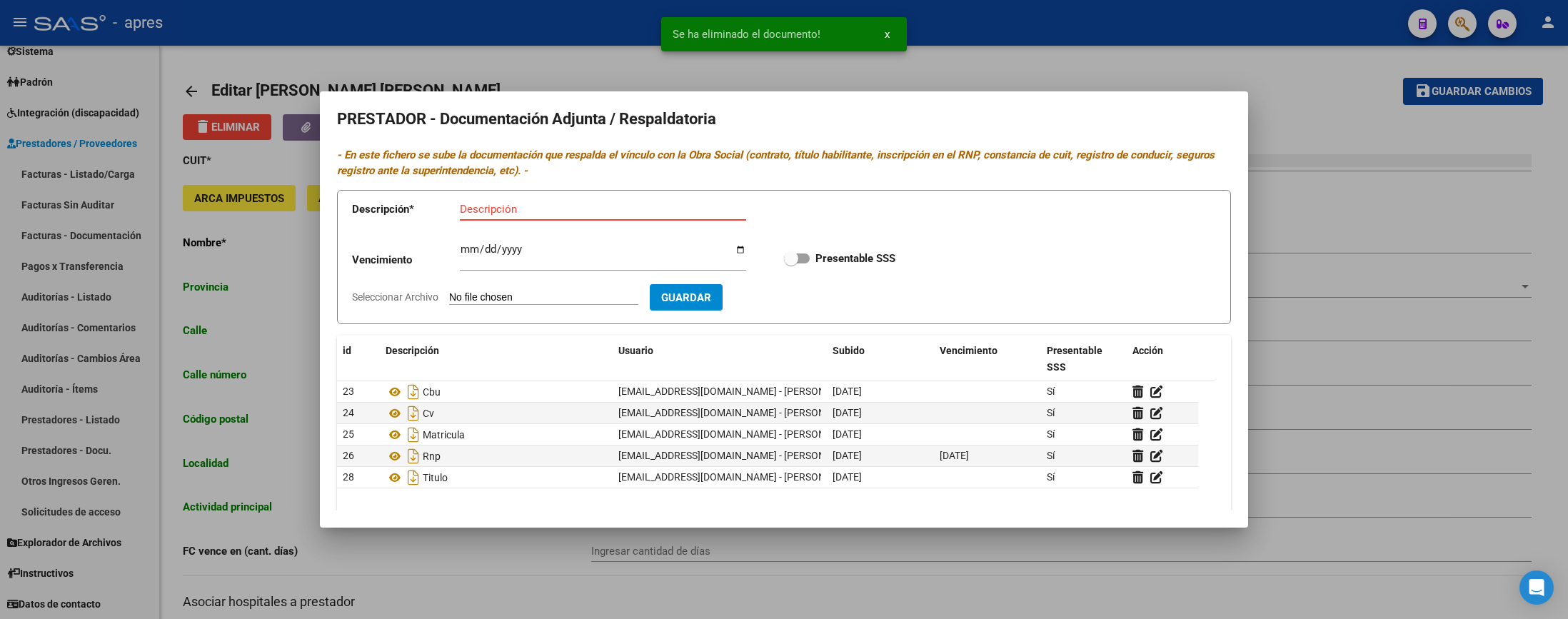
click at [486, 208] on input "Descripción" at bounding box center [603, 209] width 286 height 13
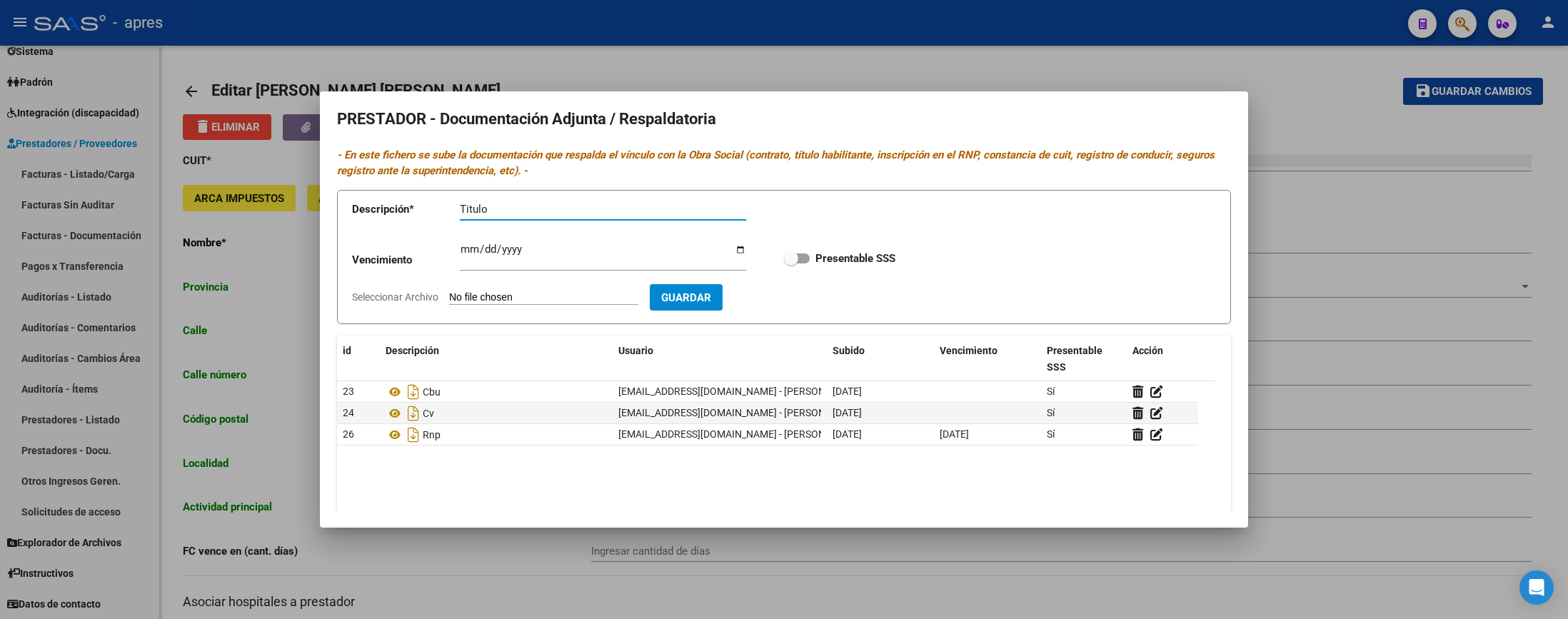
type input "Titulo"
click at [567, 298] on input "Seleccionar Archivo" at bounding box center [544, 298] width 189 height 14
type input "C:\fakepath\Titulo [PERSON_NAME].pdf"
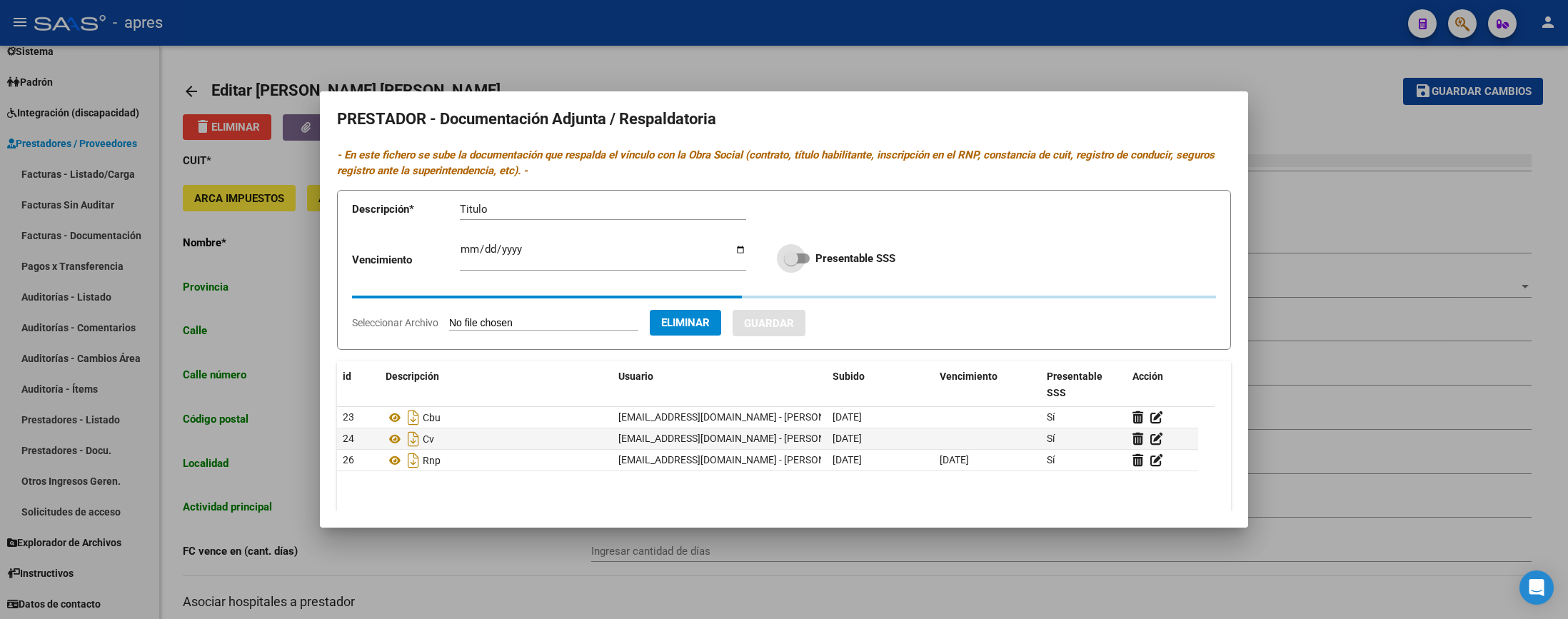
click at [798, 257] on span at bounding box center [796, 258] width 25 height 10
click at [791, 263] on input "Presentable SSS" at bounding box center [791, 263] width 1 height 1
checkbox input "true"
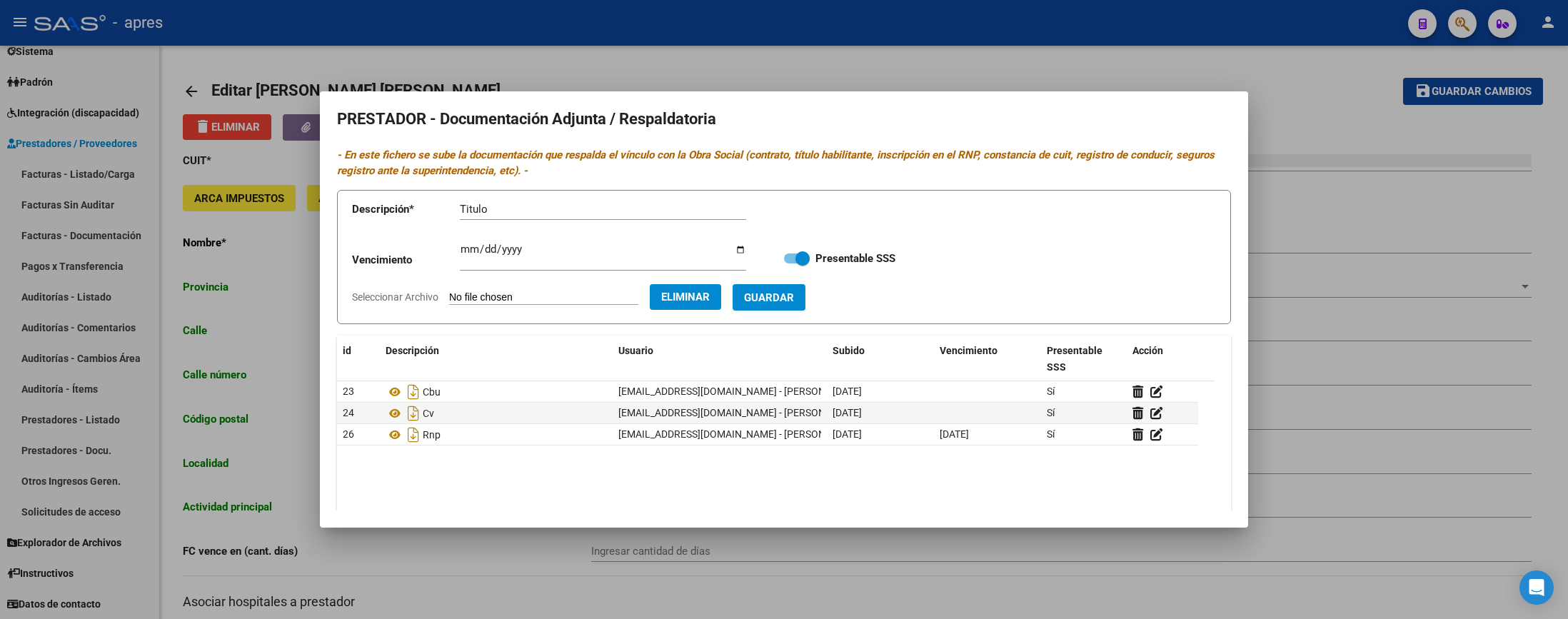
click at [794, 298] on span "Guardar" at bounding box center [768, 298] width 50 height 13
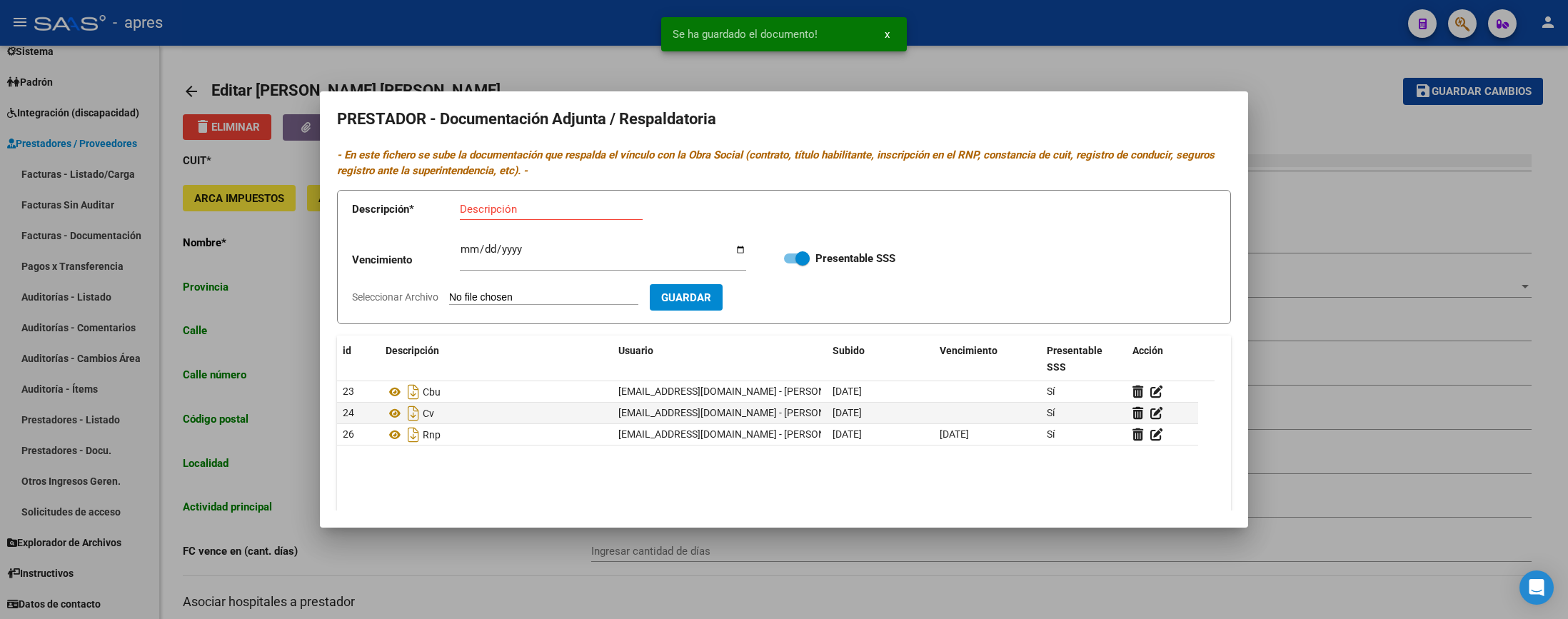
click at [491, 214] on input "Descripción" at bounding box center [551, 209] width 183 height 13
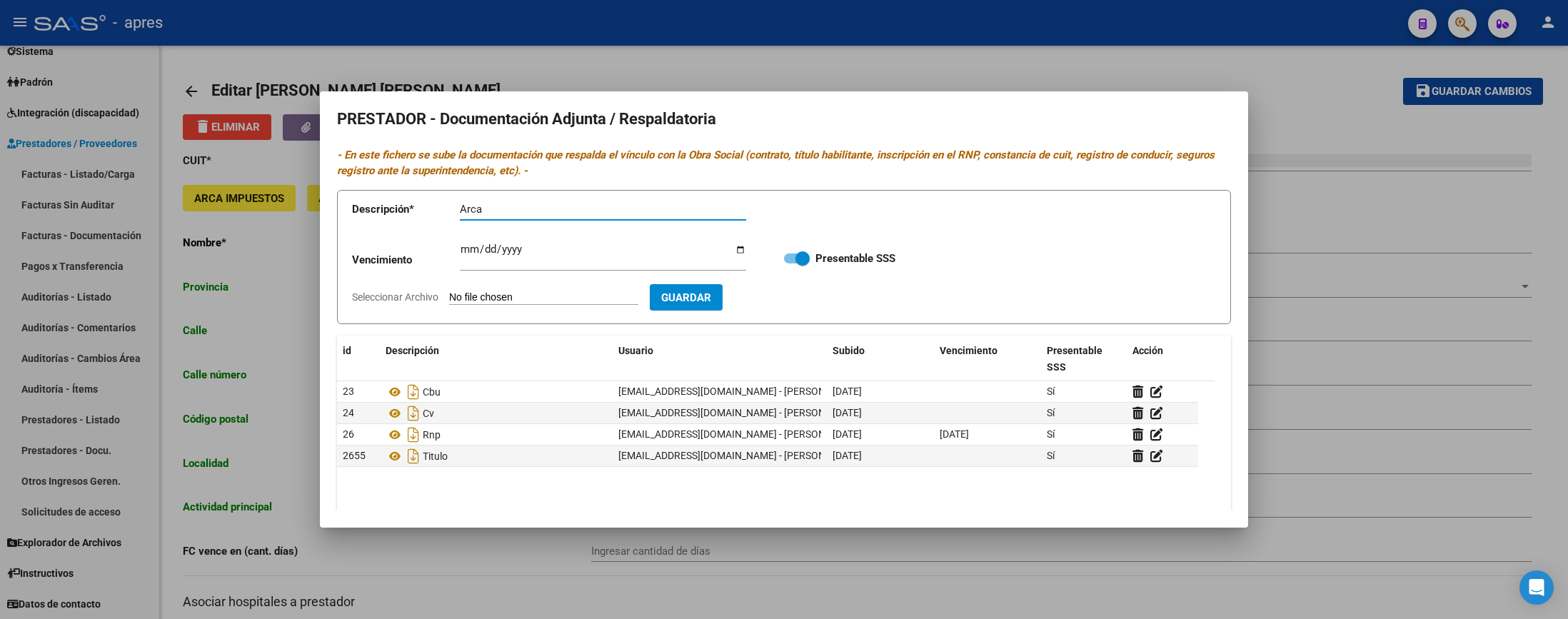
type input "Arca"
click at [538, 298] on input "Seleccionar Archivo" at bounding box center [544, 298] width 189 height 14
type input "C:\fakepath\Arca [PERSON_NAME].pdf"
click at [794, 300] on span "Guardar" at bounding box center [768, 298] width 50 height 13
click at [470, 213] on input "Descripción" at bounding box center [551, 209] width 183 height 13
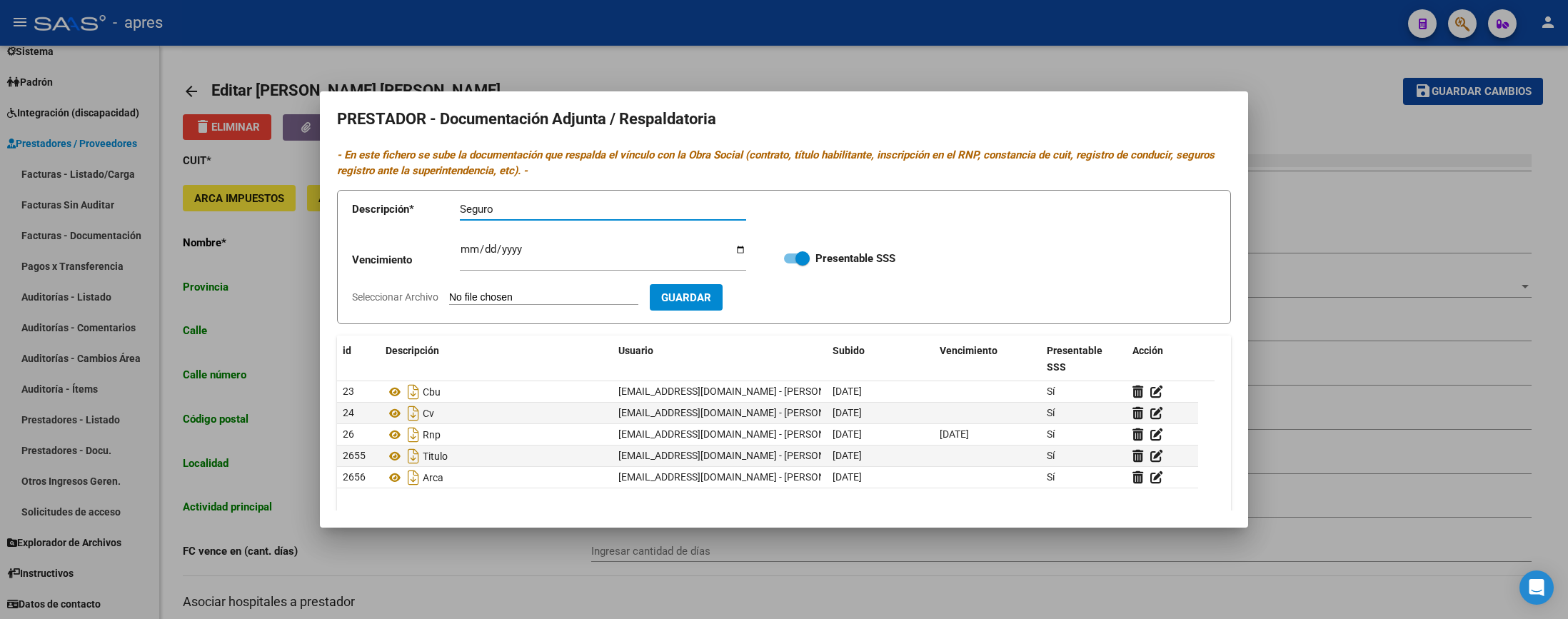
type input "Seguro"
click at [466, 257] on input "Ingresar vencimiento" at bounding box center [603, 255] width 286 height 23
type input "[DATE]"
click at [485, 303] on input "Seleccionar Archivo" at bounding box center [544, 298] width 189 height 14
type input "C:\fakepath\Seguro [PERSON_NAME].pdf"
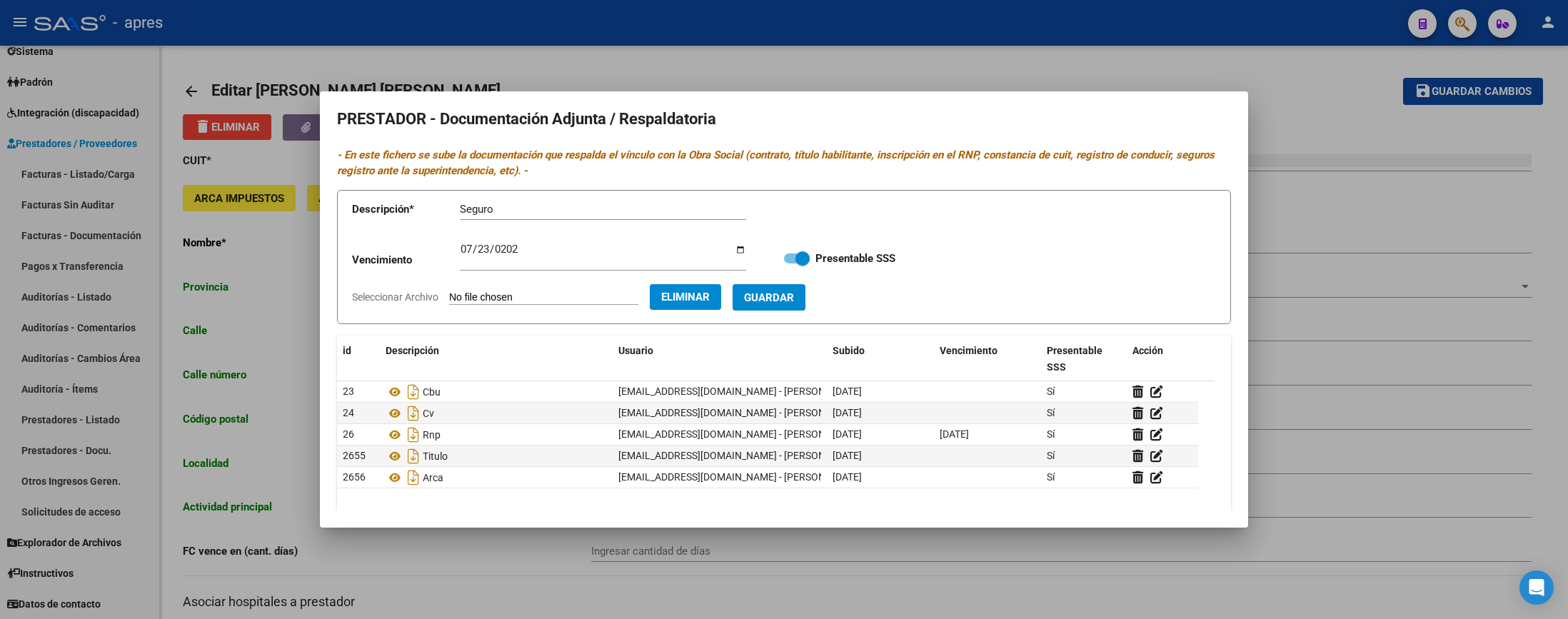
click at [794, 301] on span "Guardar" at bounding box center [768, 298] width 50 height 13
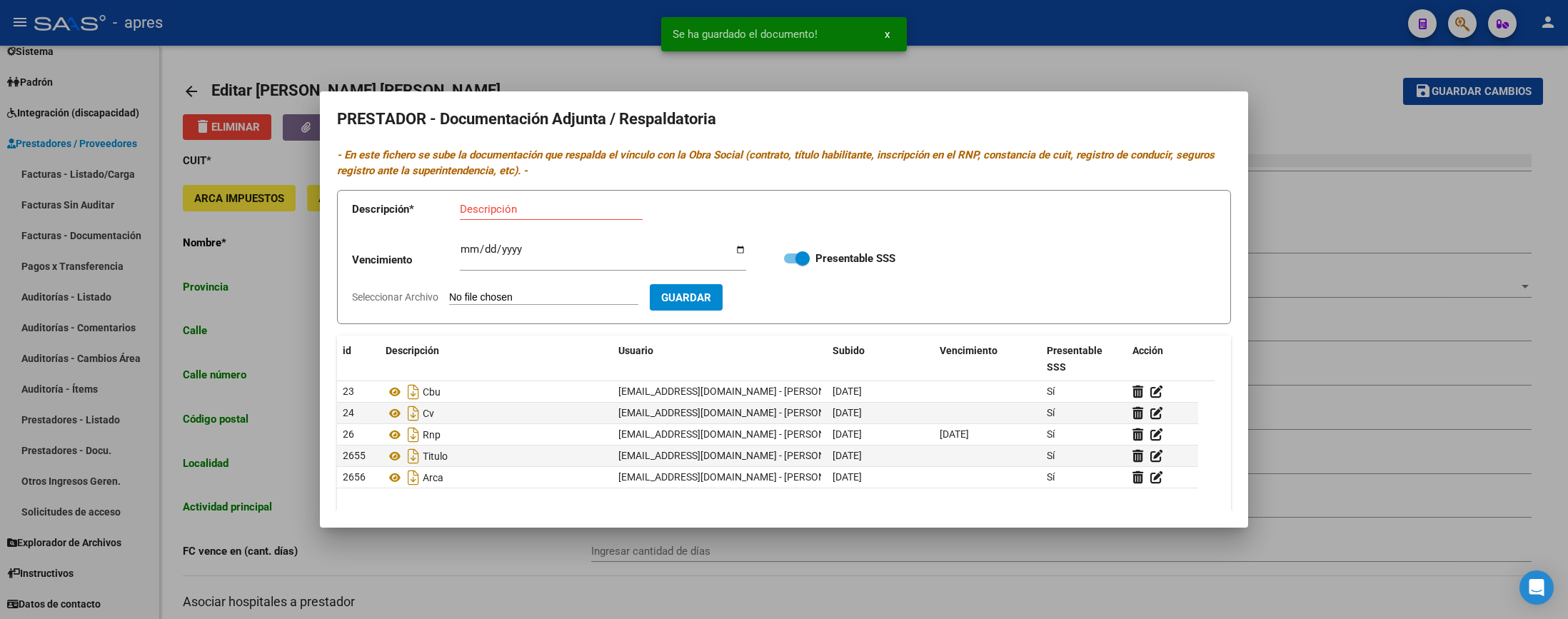
drag, startPoint x: 495, startPoint y: 210, endPoint x: 519, endPoint y: 215, distance: 24.5
click at [508, 211] on input "Descripción" at bounding box center [551, 209] width 183 height 13
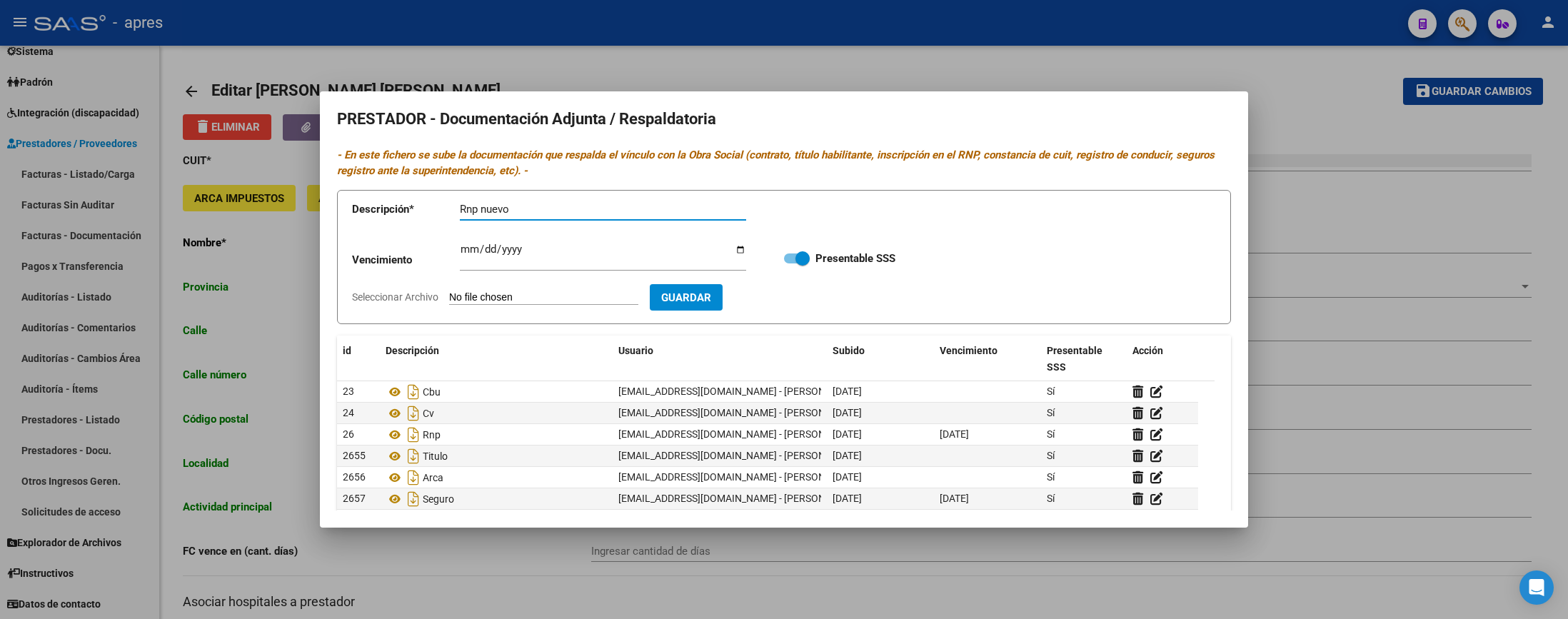
type input "Rnp nuevo"
click at [514, 294] on input "Seleccionar Archivo" at bounding box center [544, 298] width 189 height 14
type input "C:\fakepath\Rnp [PERSON_NAME].pdf"
click at [795, 307] on button "Guardar" at bounding box center [769, 298] width 73 height 26
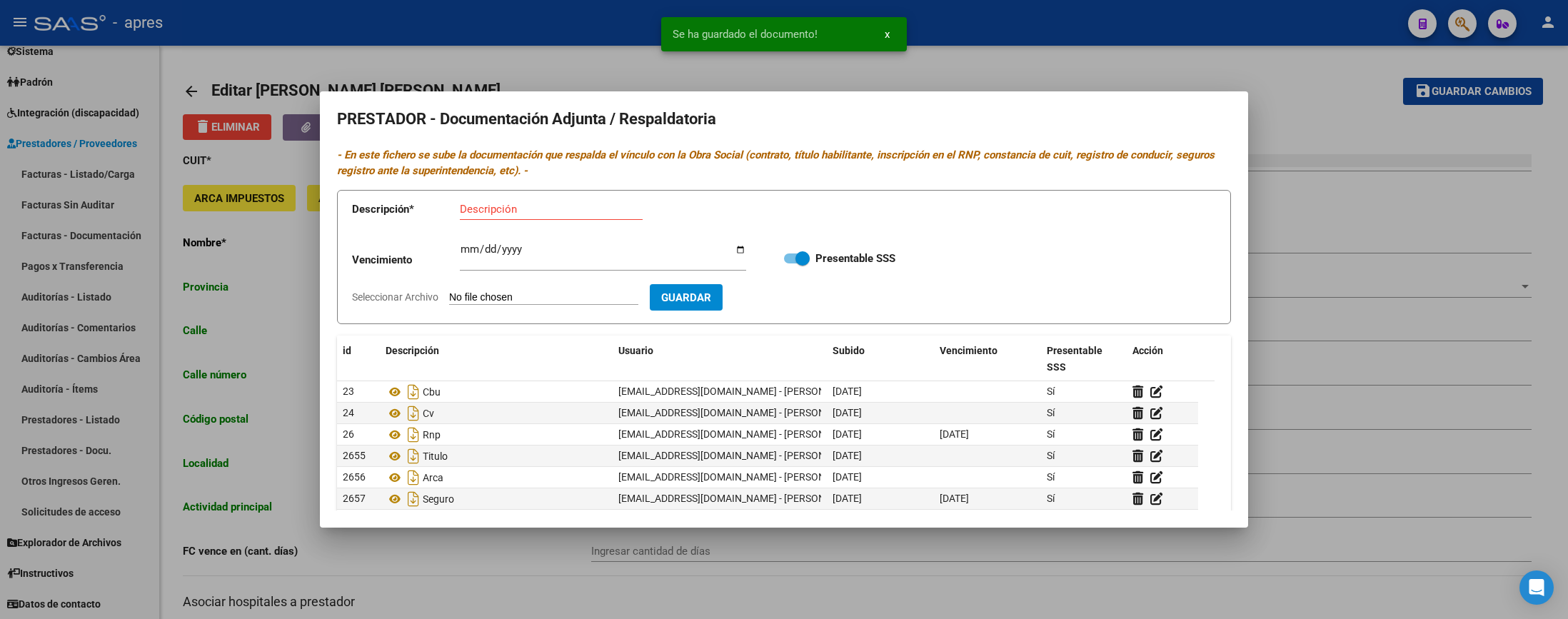
click at [518, 296] on input "Seleccionar Archivo" at bounding box center [544, 298] width 189 height 14
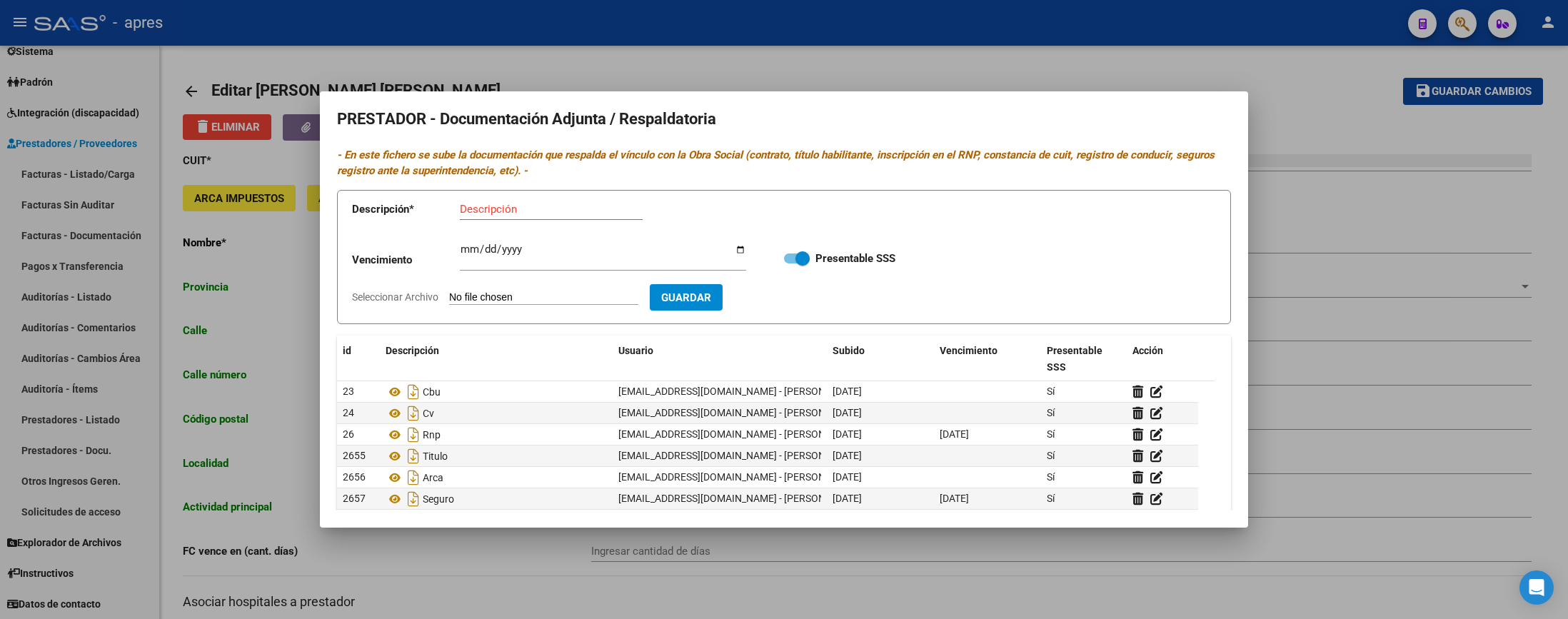
type input "C:\fakepath\Matricula [PERSON_NAME].pdf"
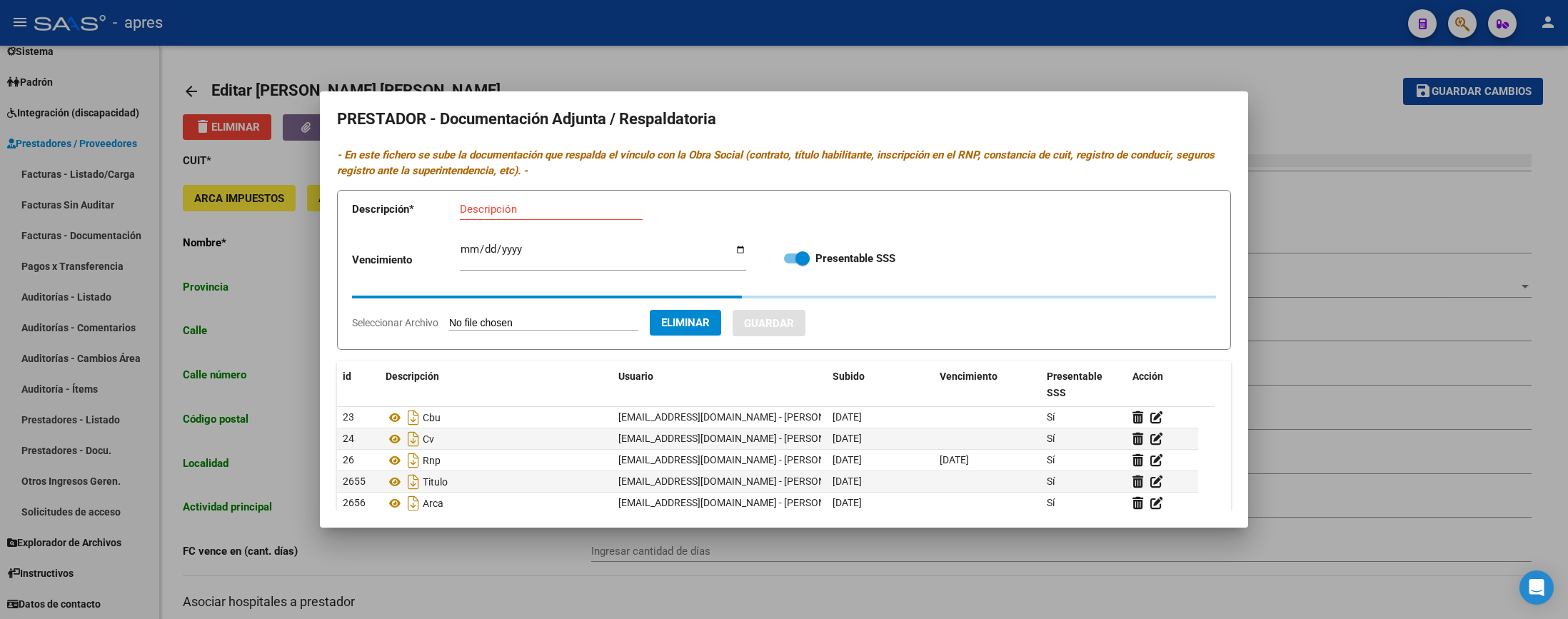
click at [490, 206] on input "Descripción" at bounding box center [551, 209] width 183 height 13
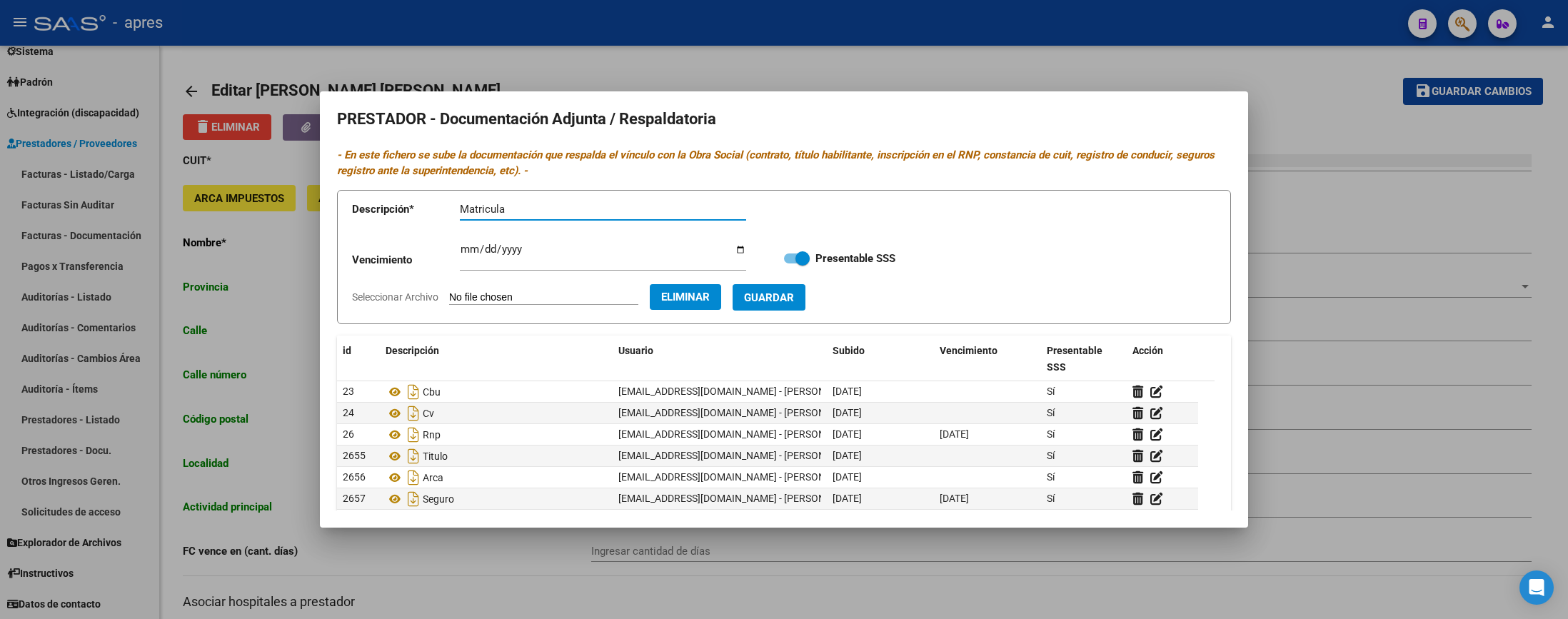
type input "Matricula"
click at [773, 294] on button "Guardar" at bounding box center [769, 298] width 73 height 26
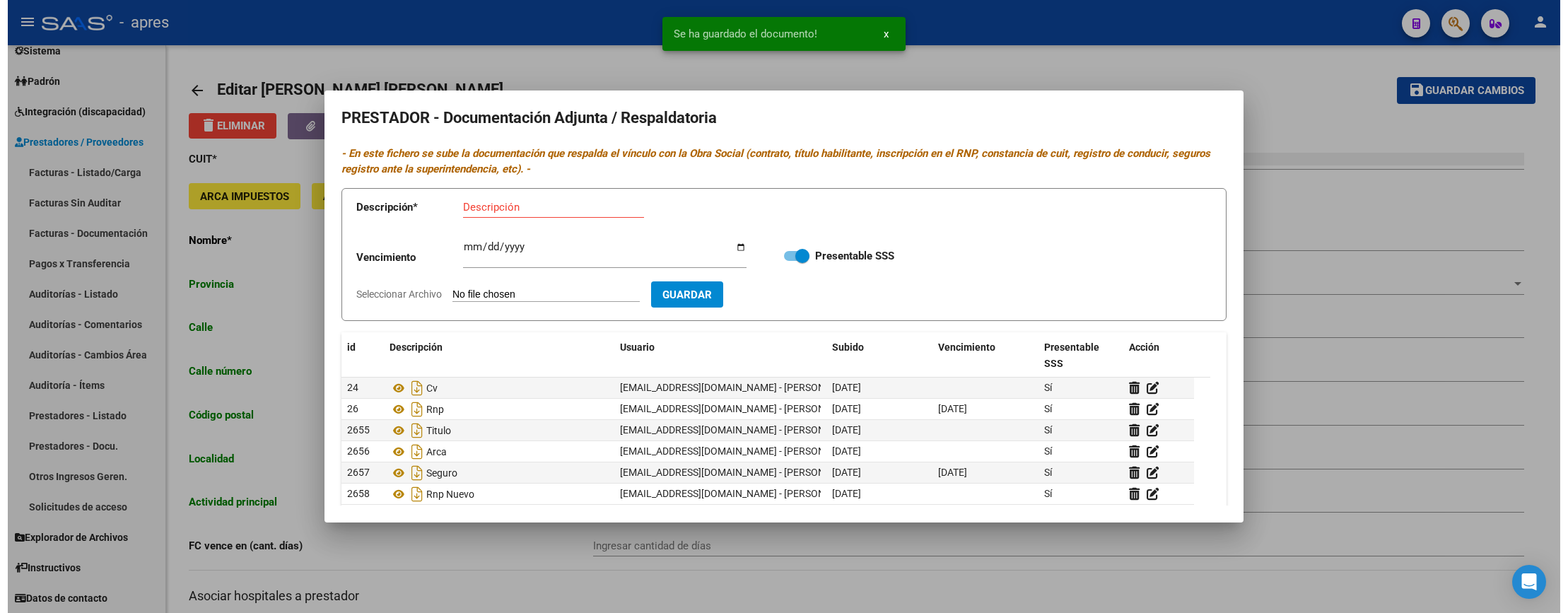
scroll to position [0, 0]
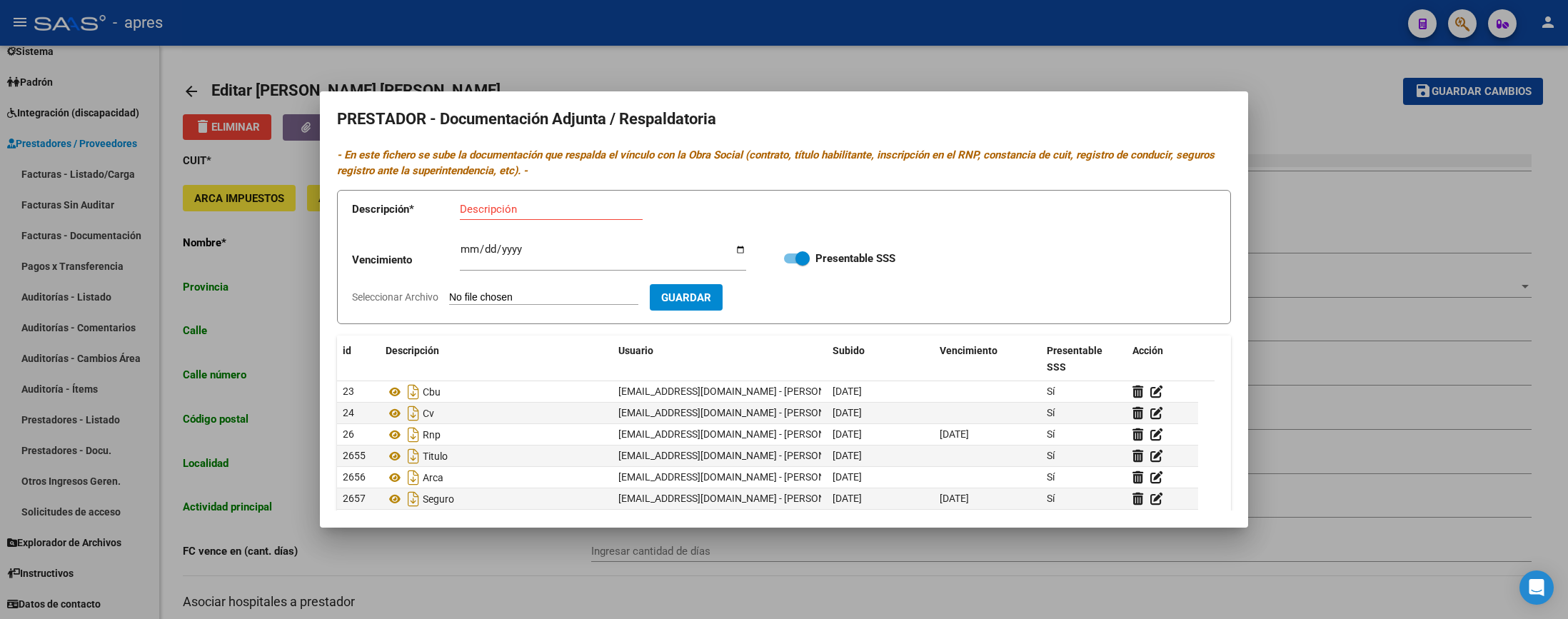
click at [546, 585] on div at bounding box center [784, 309] width 1568 height 619
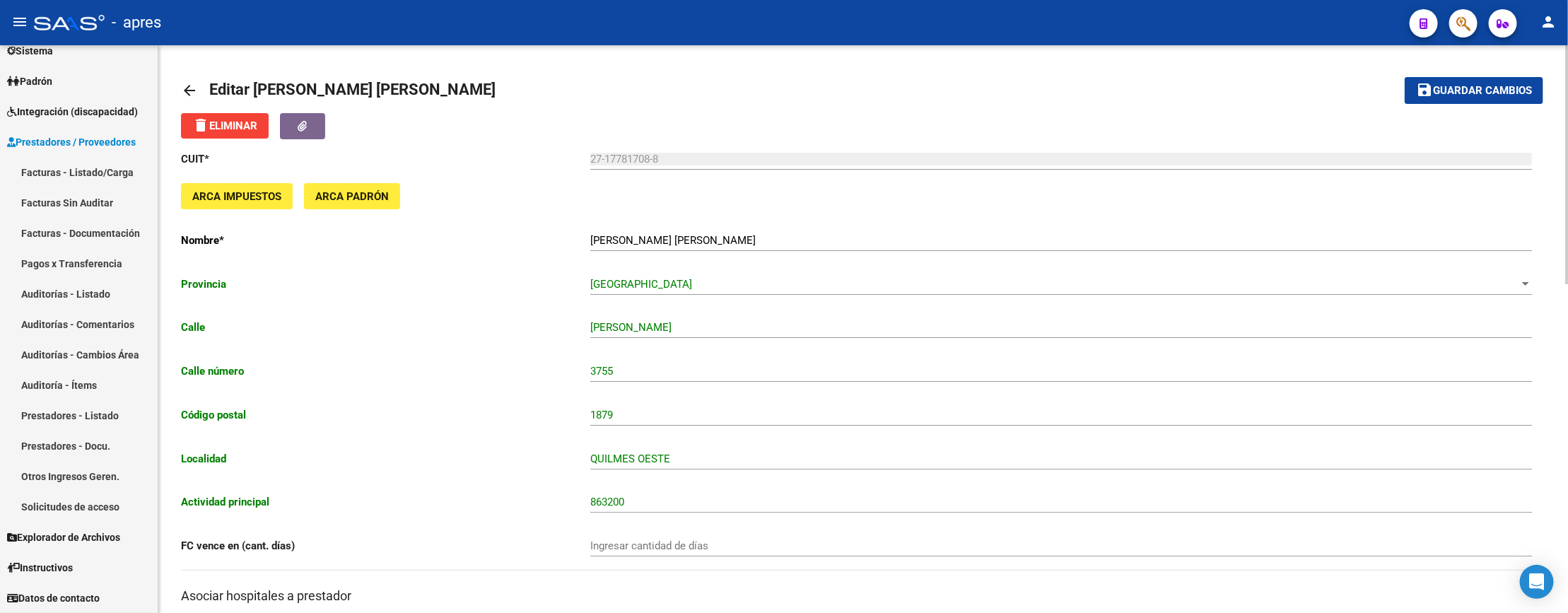
click at [185, 85] on mat-icon "arrow_back" at bounding box center [189, 90] width 17 height 17
